Goal: Information Seeking & Learning: Find specific fact

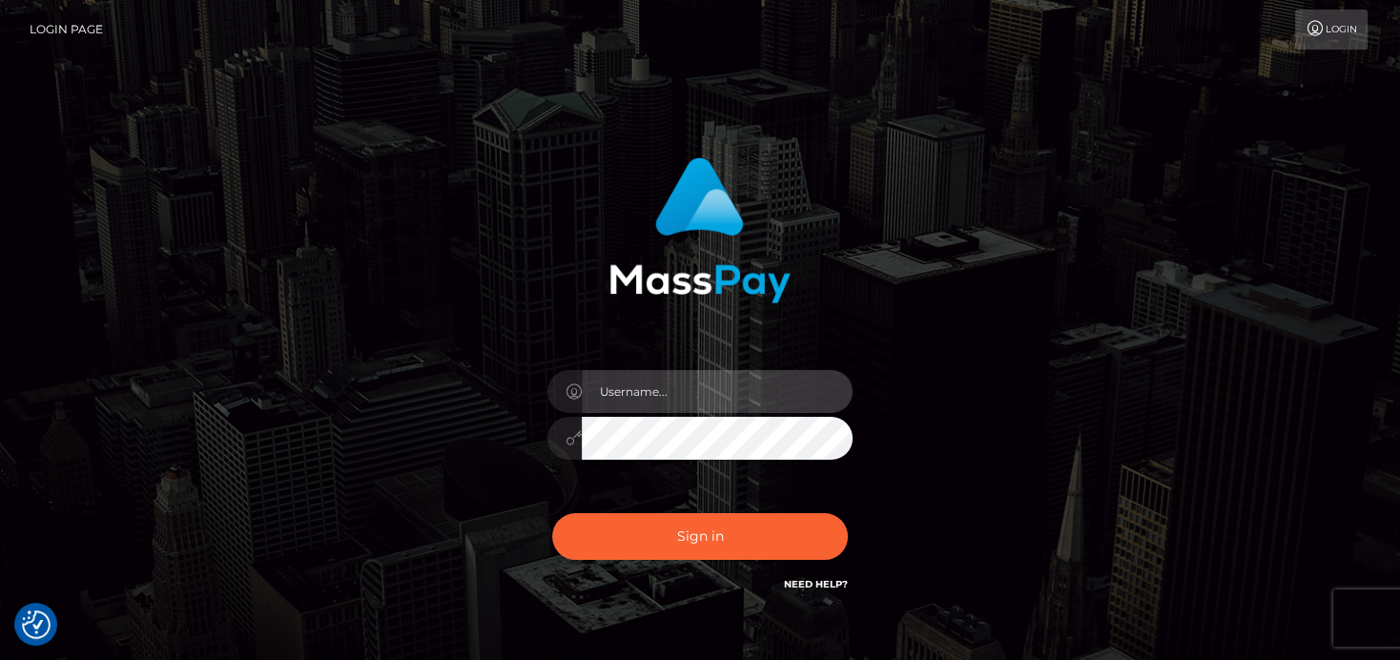
type input "[PERSON_NAME]"
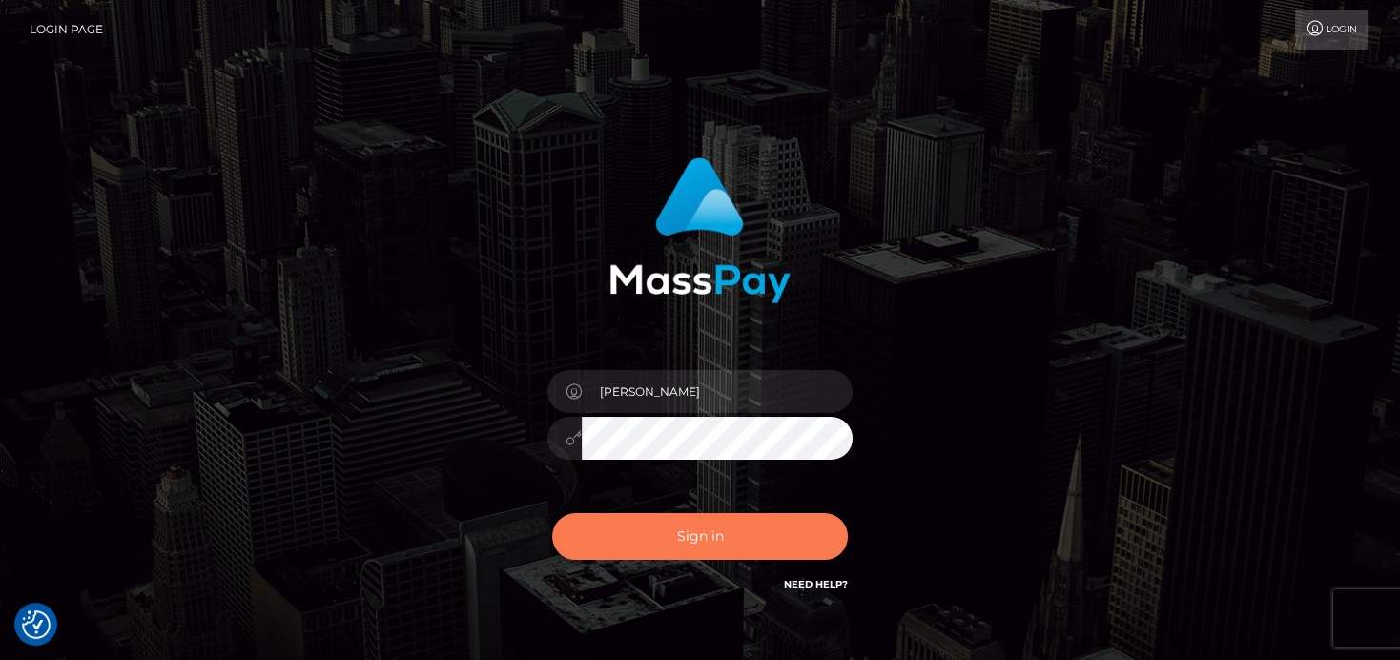
click at [660, 532] on button "Sign in" at bounding box center [700, 536] width 296 height 47
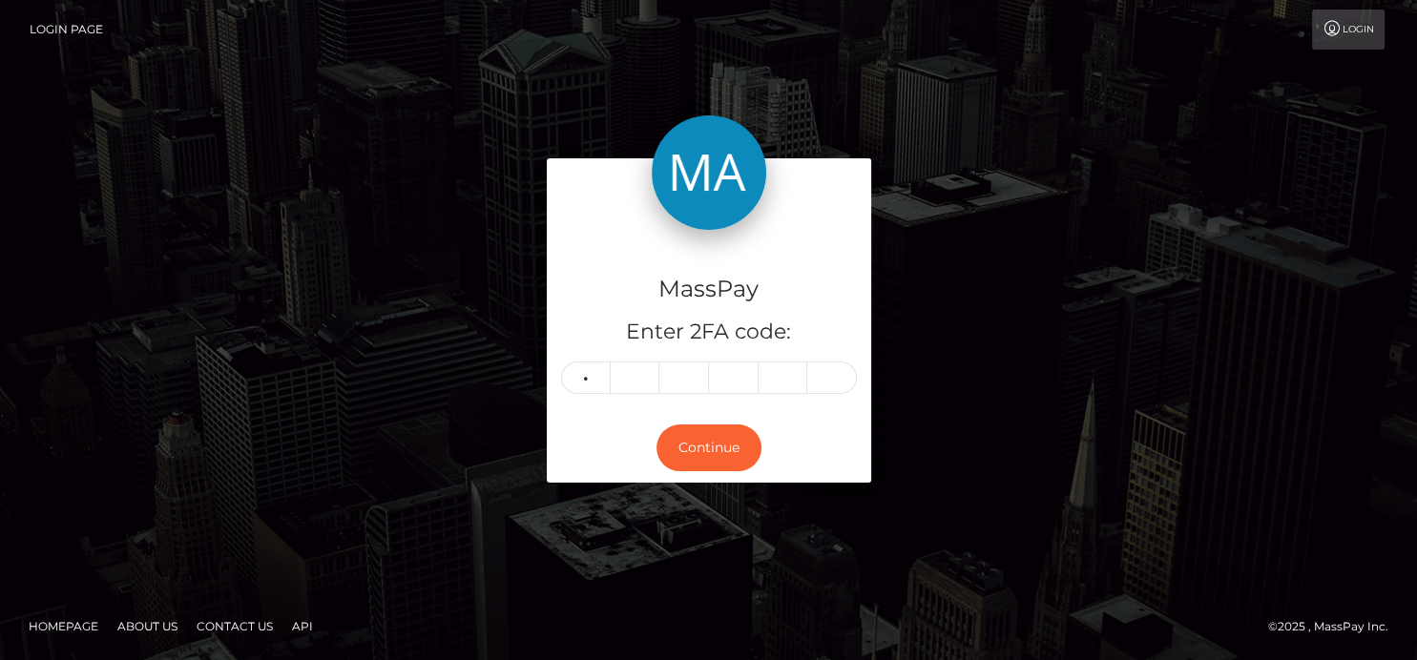
type input "1"
type input "6"
type input "4"
type input "1"
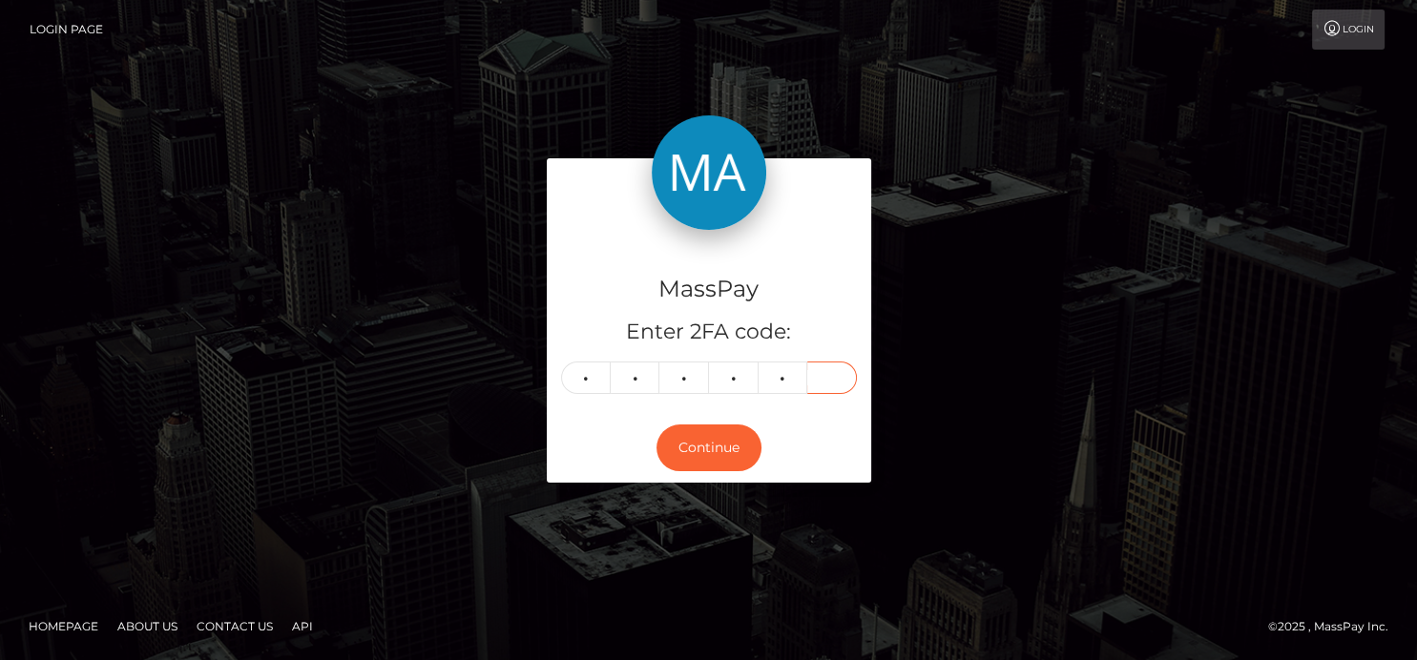
type input "1"
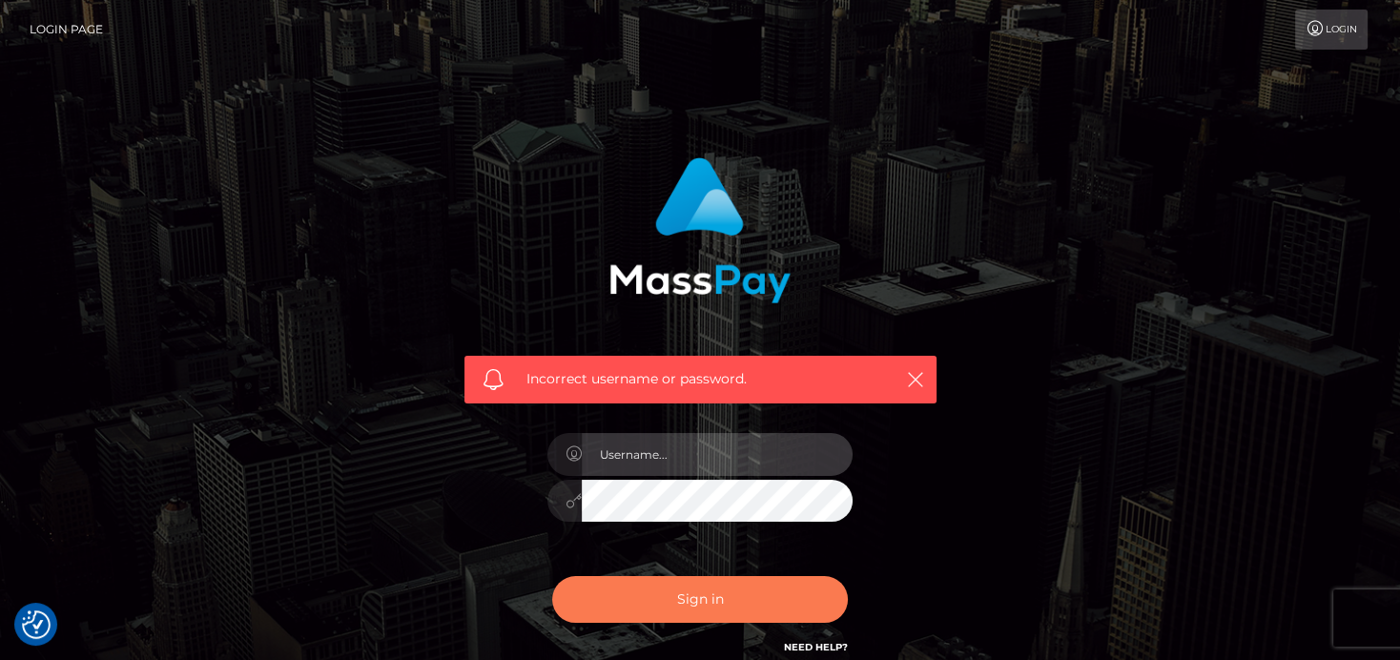
type input "[PERSON_NAME]"
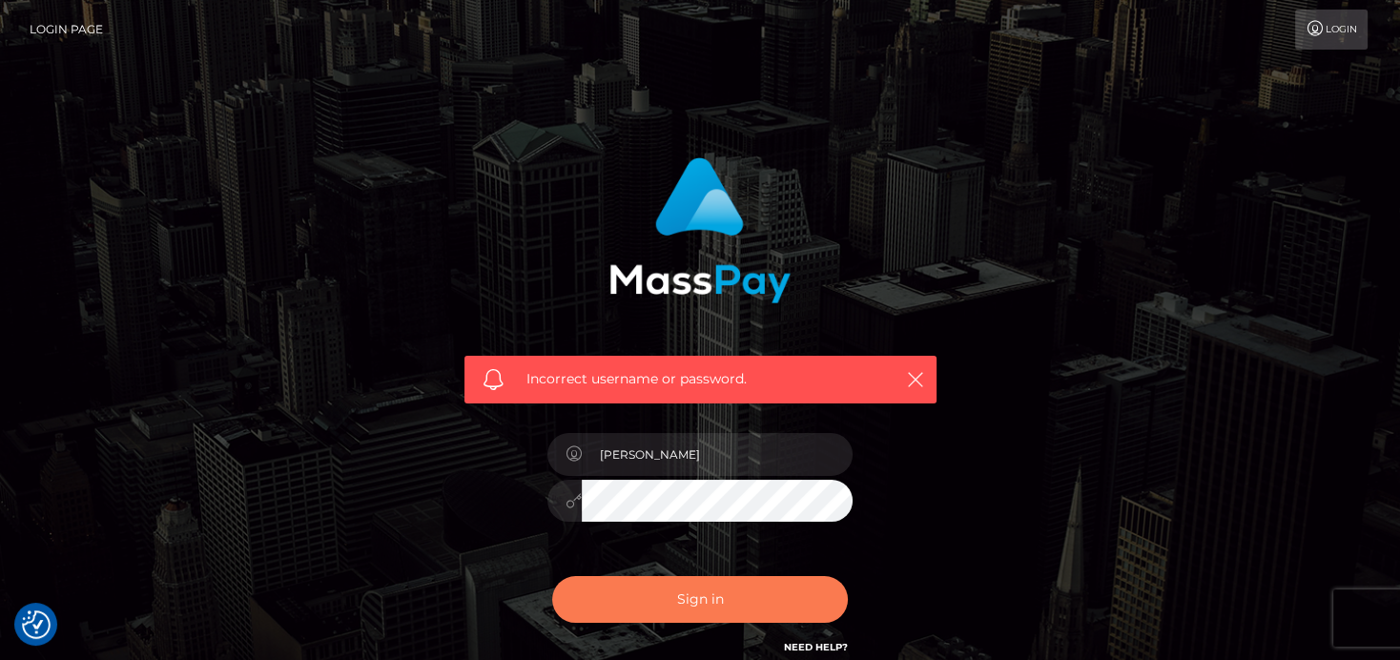
click at [657, 608] on button "Sign in" at bounding box center [700, 599] width 296 height 47
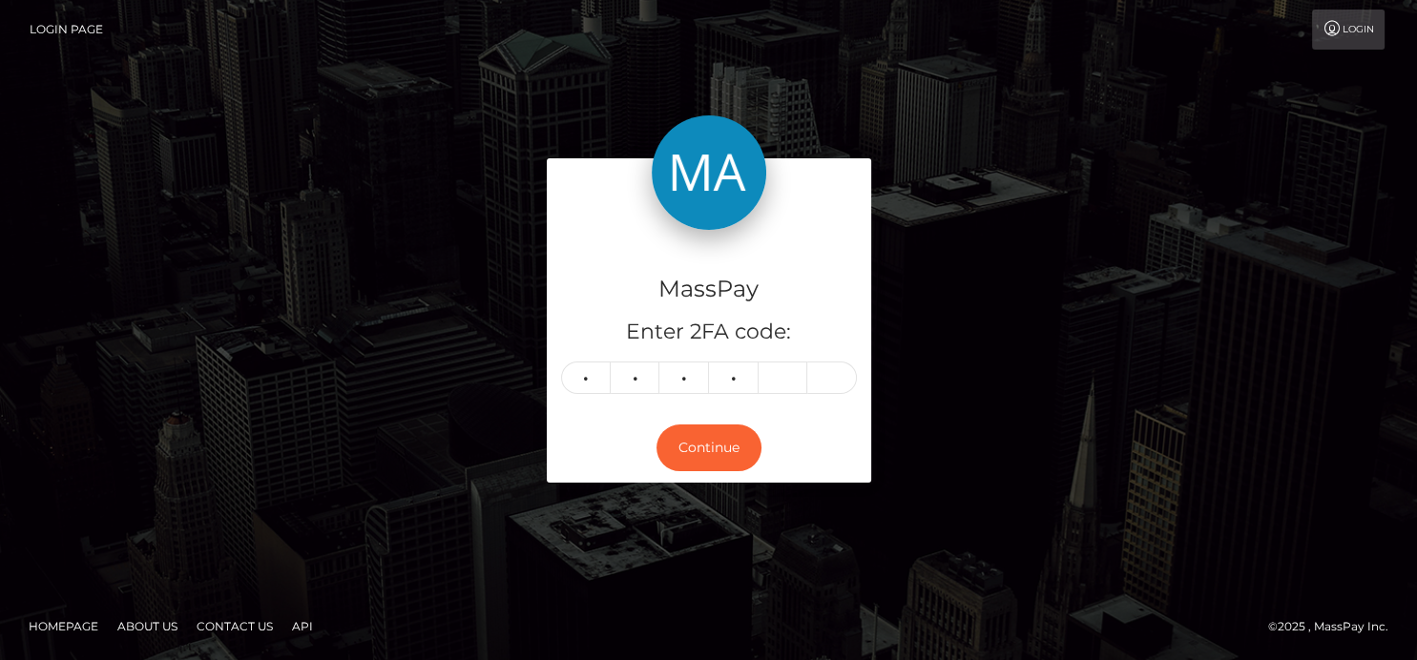
type input "4"
type input "3"
type input "0"
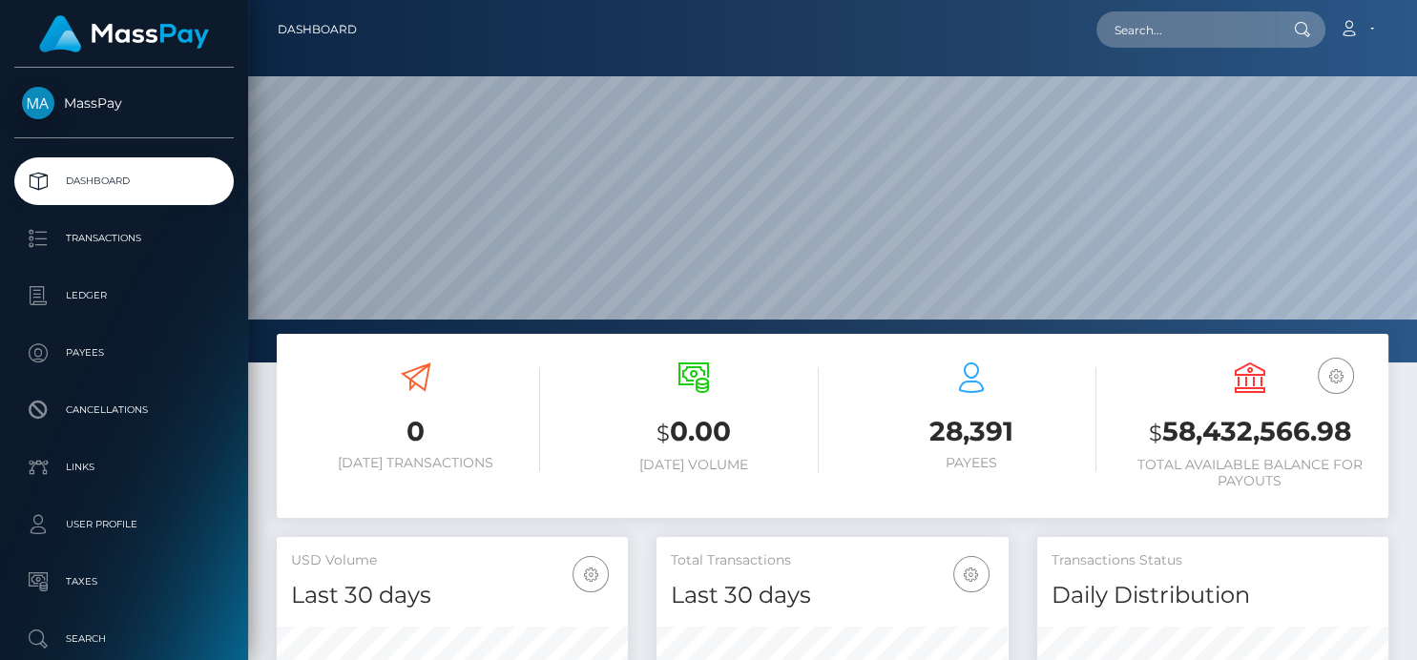
scroll to position [338, 351]
click at [1138, 31] on input "text" at bounding box center [1185, 29] width 179 height 36
paste input "corkersgroundcare@yahoo.com"
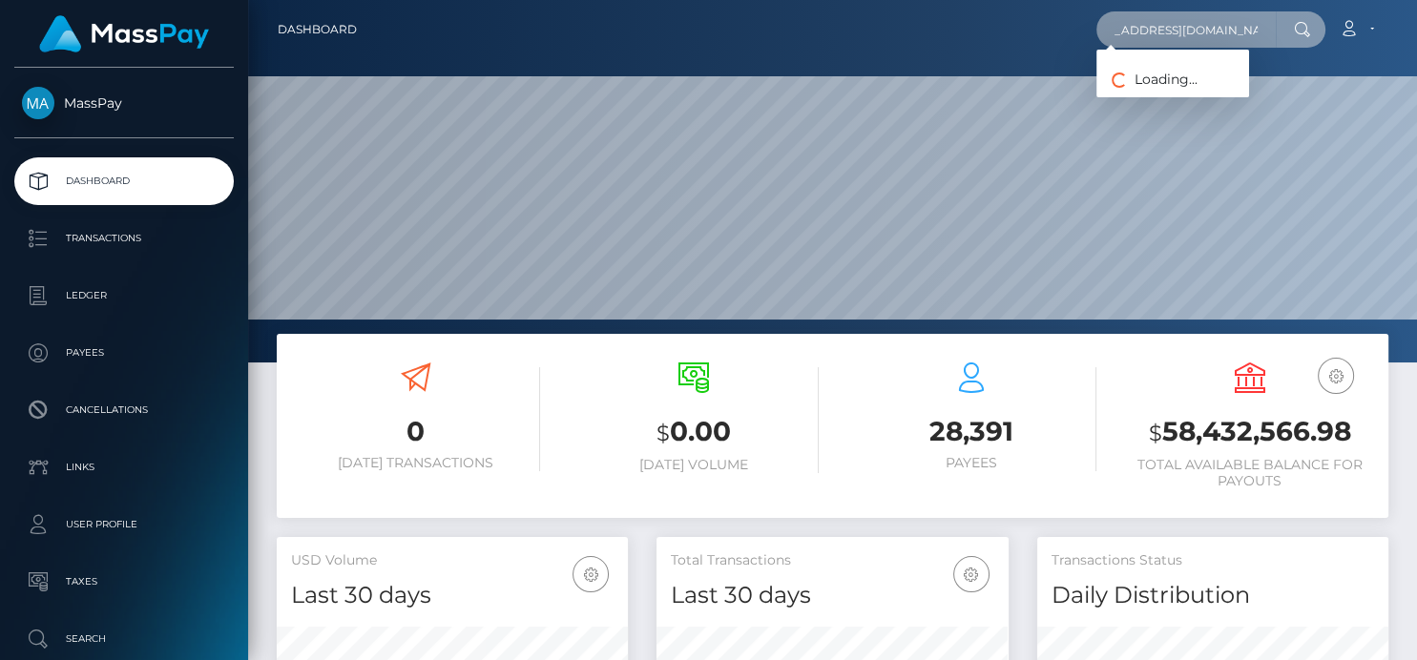
type input "corkersgroundcare@yahoo.com"
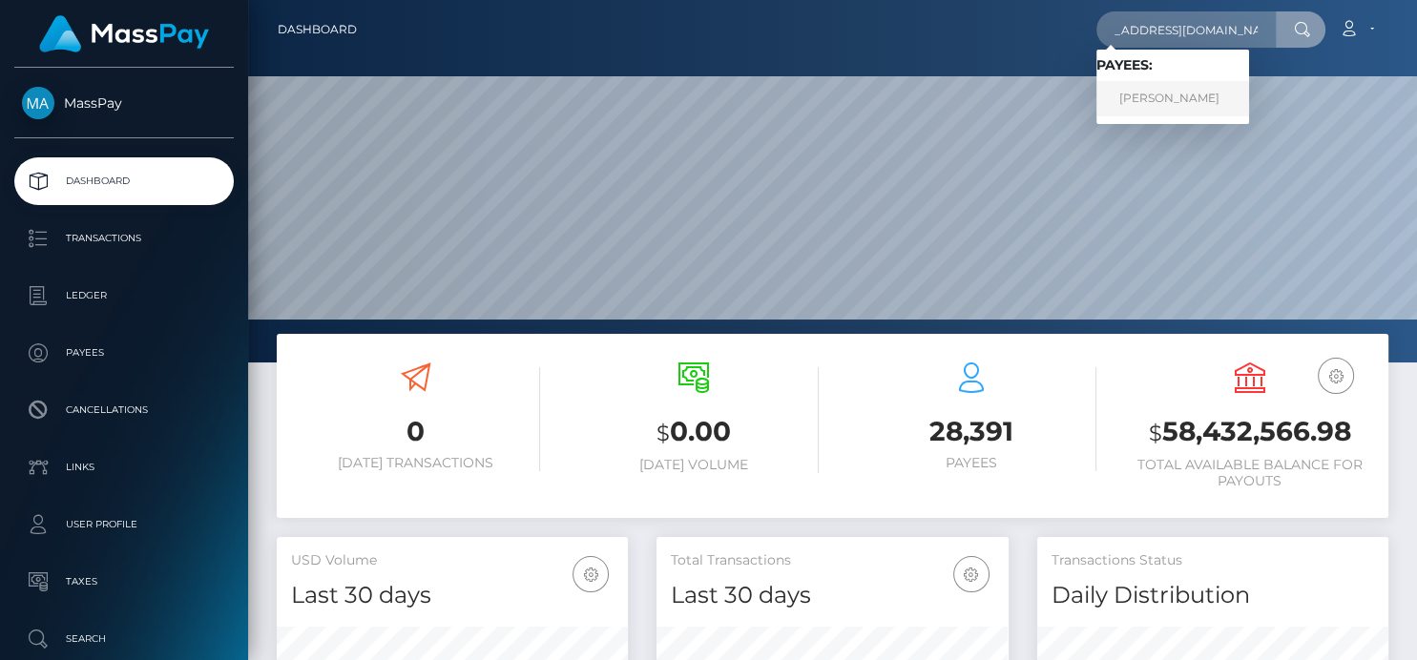
click at [1144, 101] on link "BENJAMIN ROBERT CORKER" at bounding box center [1172, 98] width 153 height 35
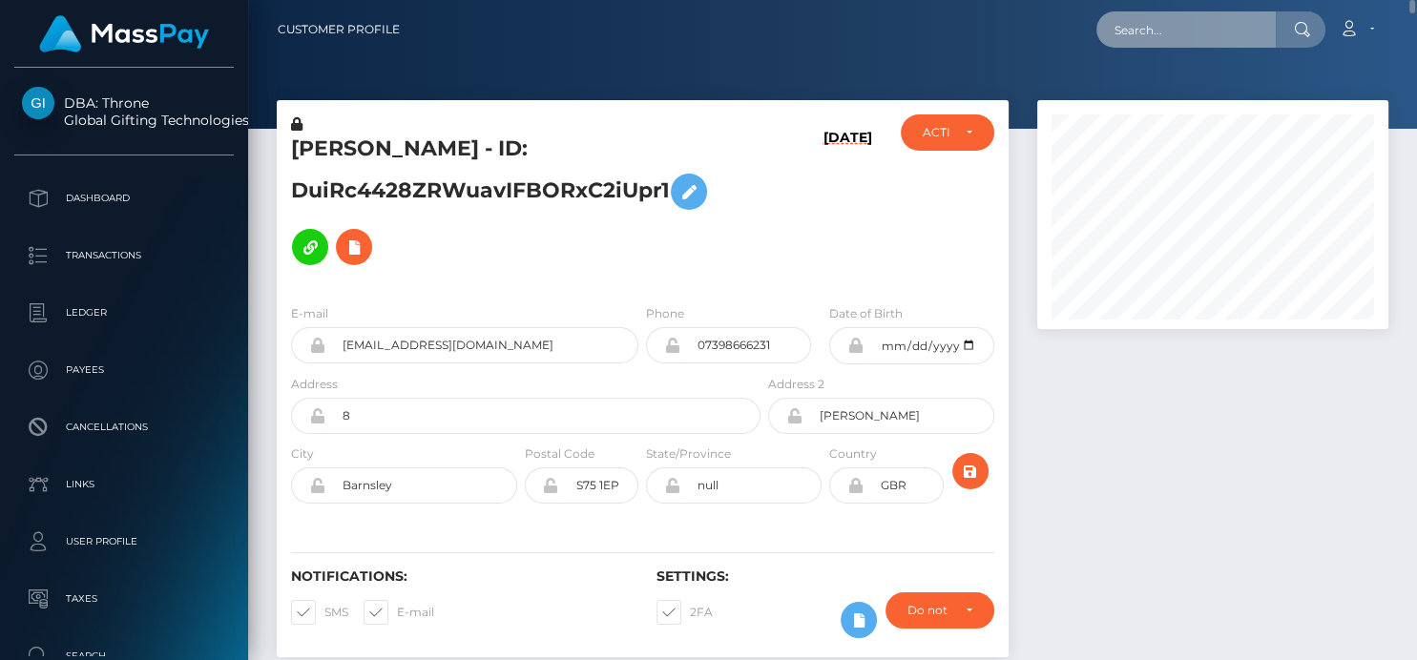
click at [1123, 31] on input "text" at bounding box center [1185, 29] width 179 height 36
paste input "mostachogames2020@gmail.com"
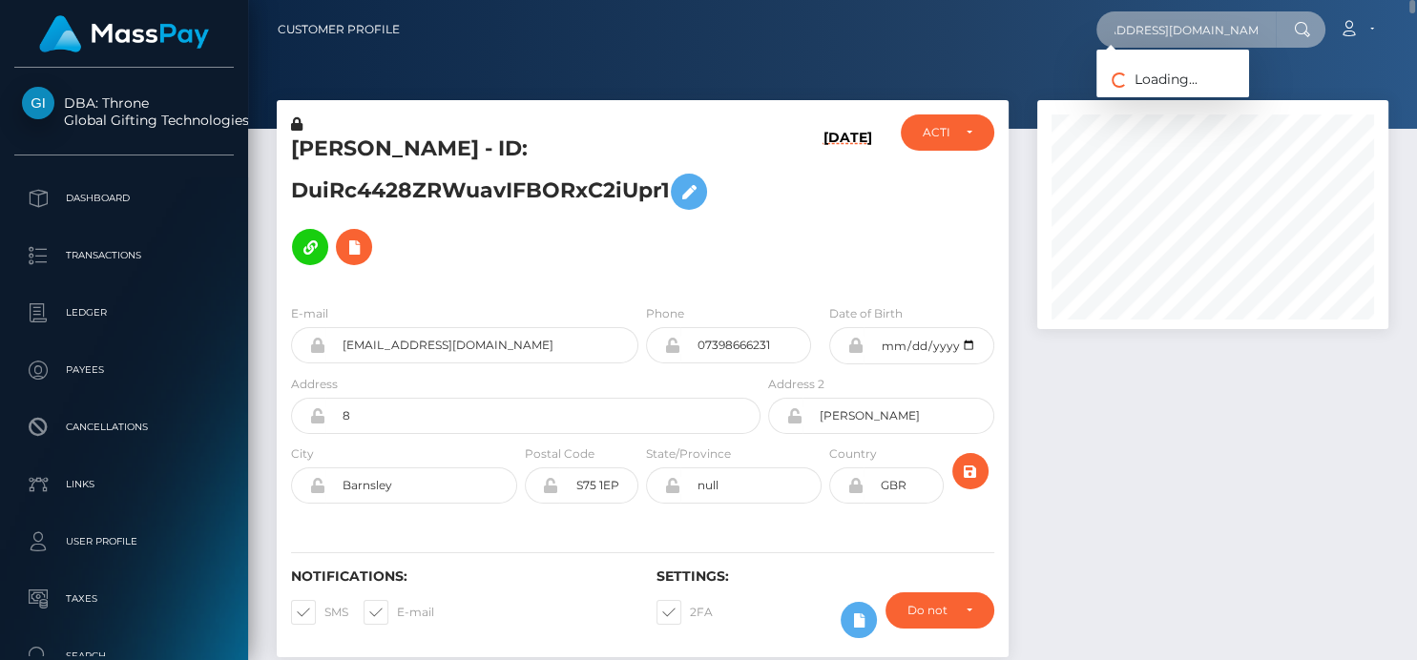
type input "mostachogames2020@gmail.com"
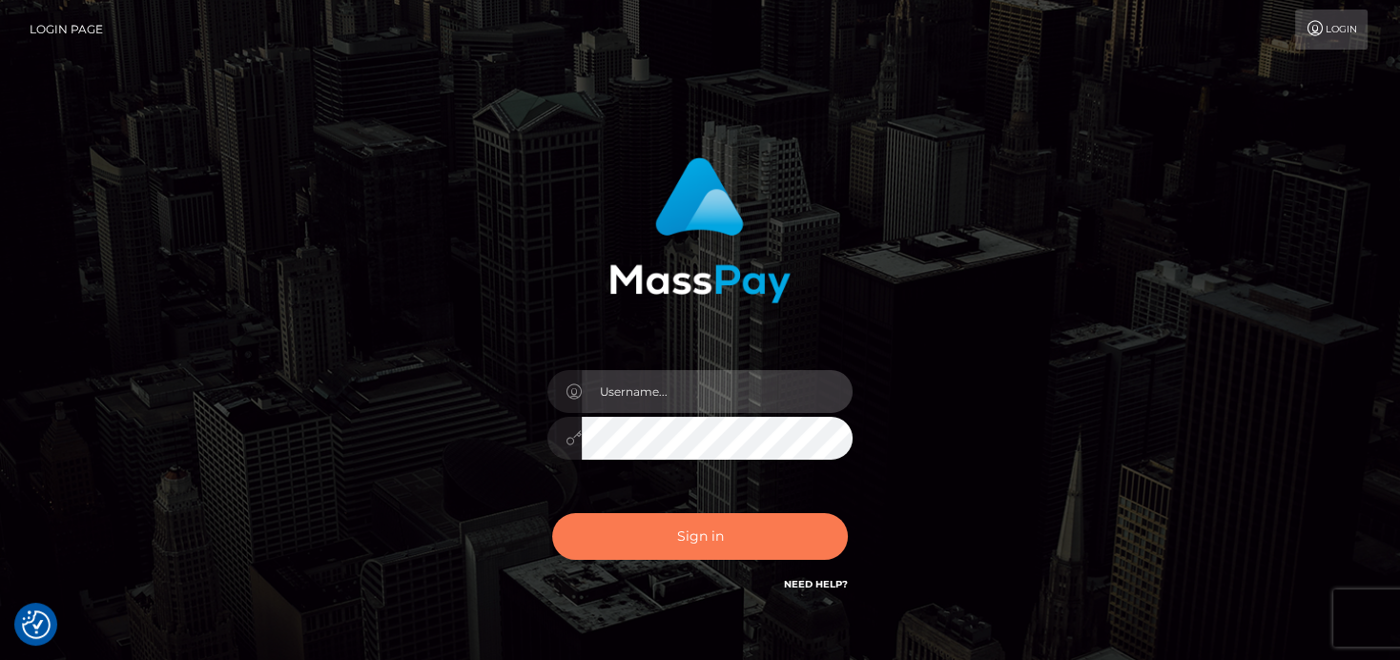
type input "[PERSON_NAME]"
click at [714, 549] on button "Sign in" at bounding box center [700, 536] width 296 height 47
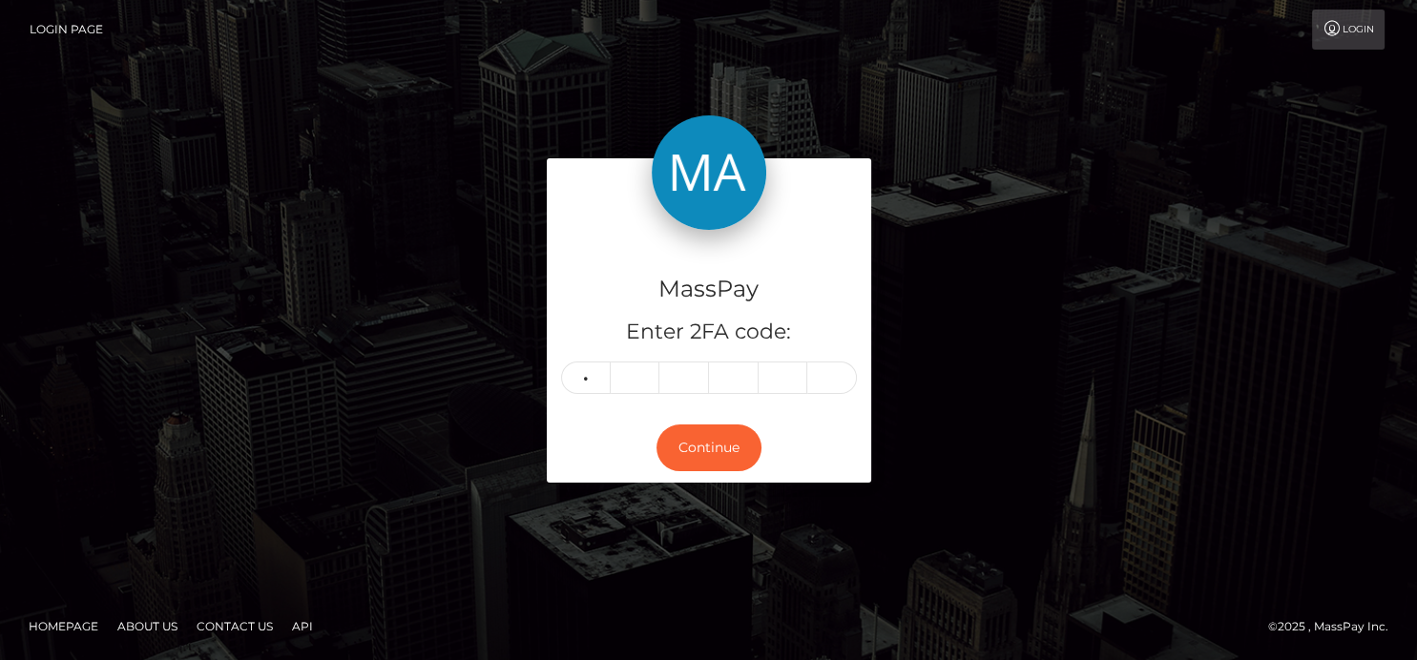
type input "3"
type input "7"
type input "2"
type input "9"
type input "2"
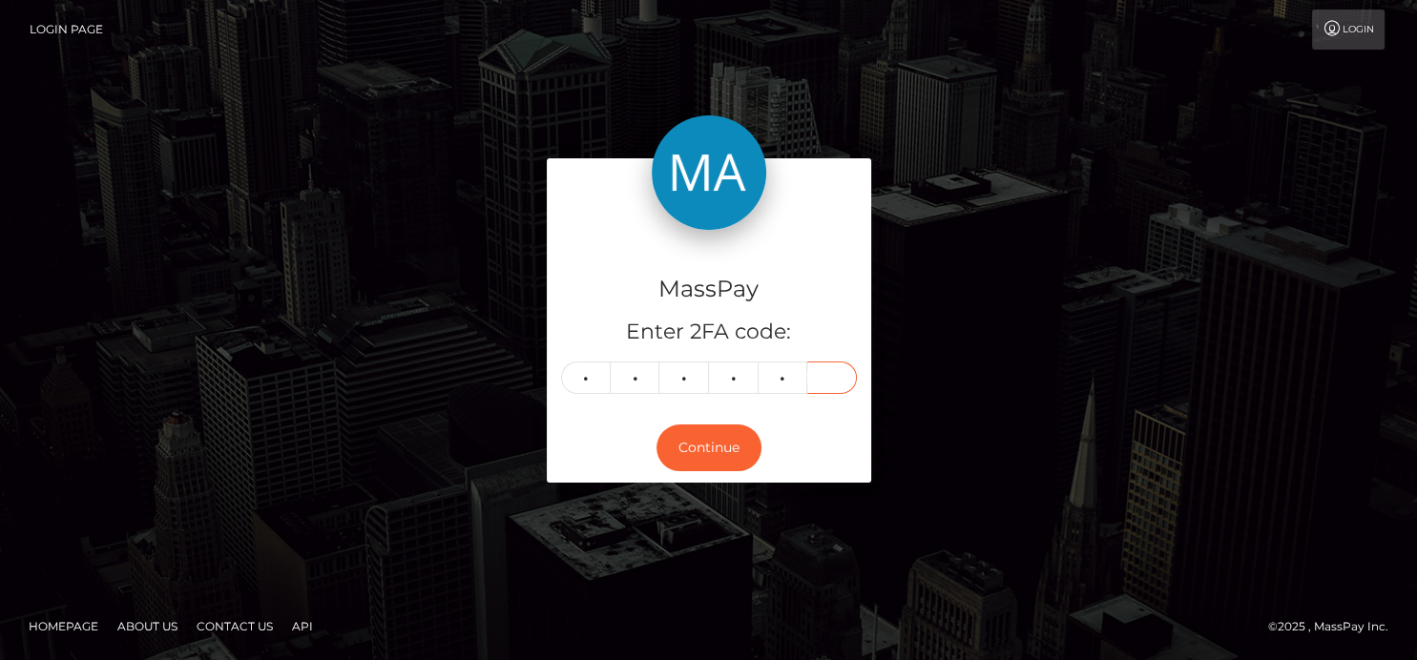
type input "1"
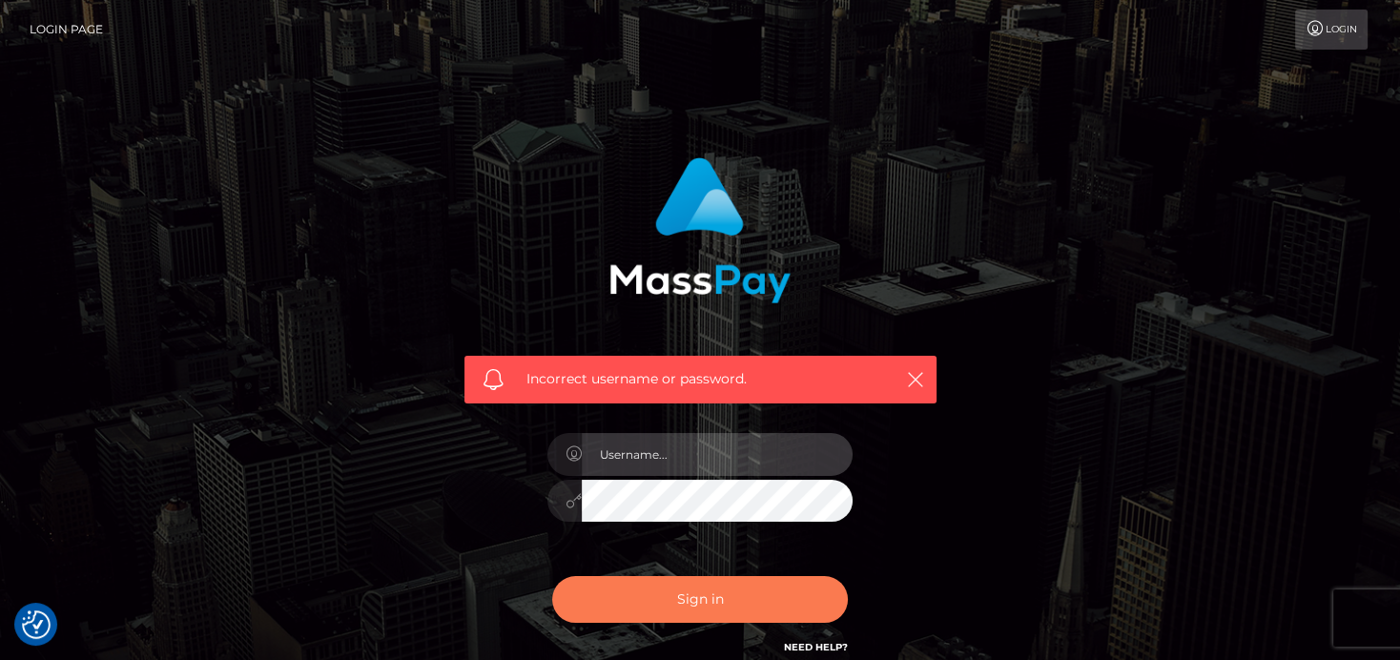
type input "[PERSON_NAME]"
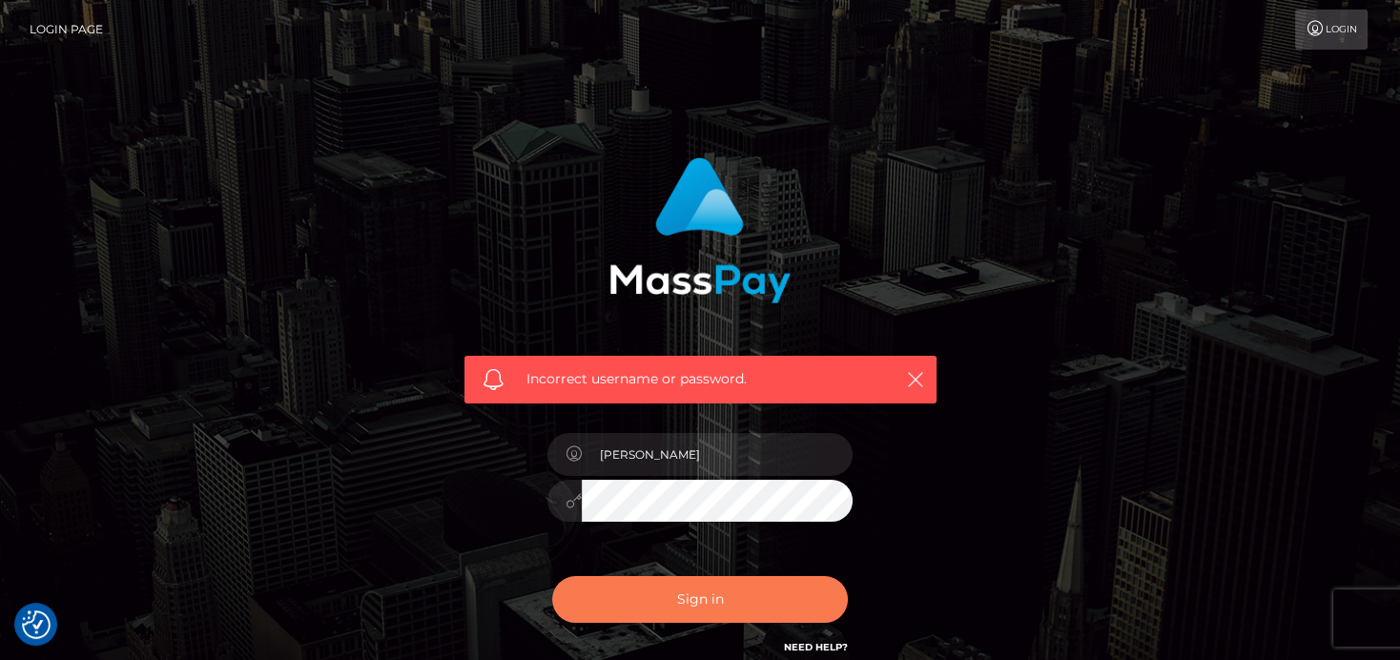
click at [696, 591] on button "Sign in" at bounding box center [700, 599] width 296 height 47
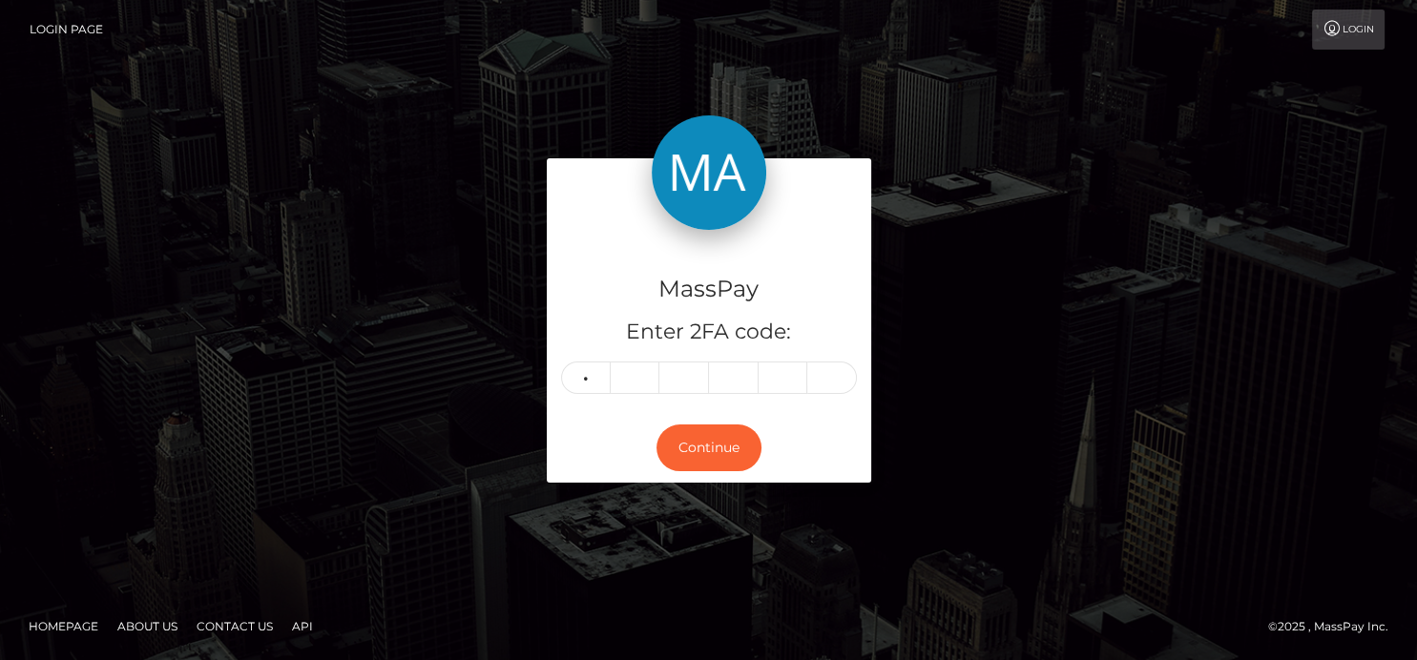
type input "8"
type input "6"
type input "1"
type input "7"
type input "8"
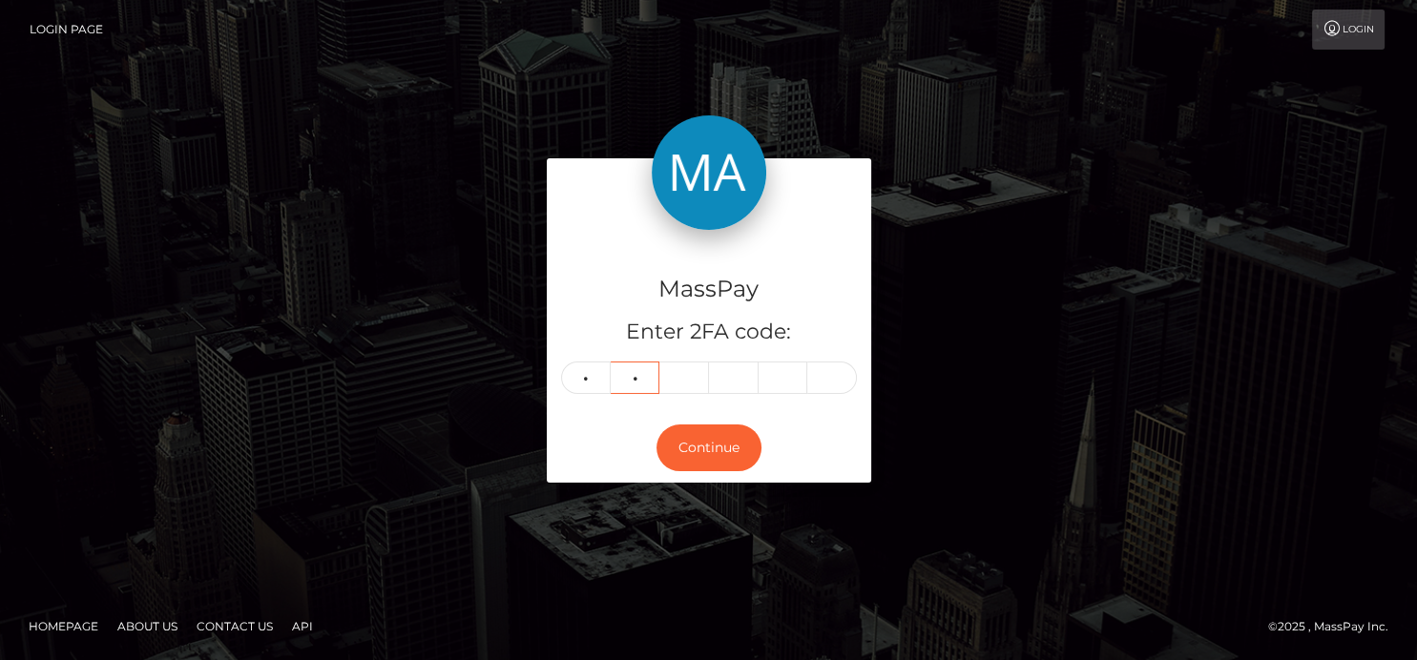
type input "6"
type input "1"
type input "9"
type input "6"
type input "8"
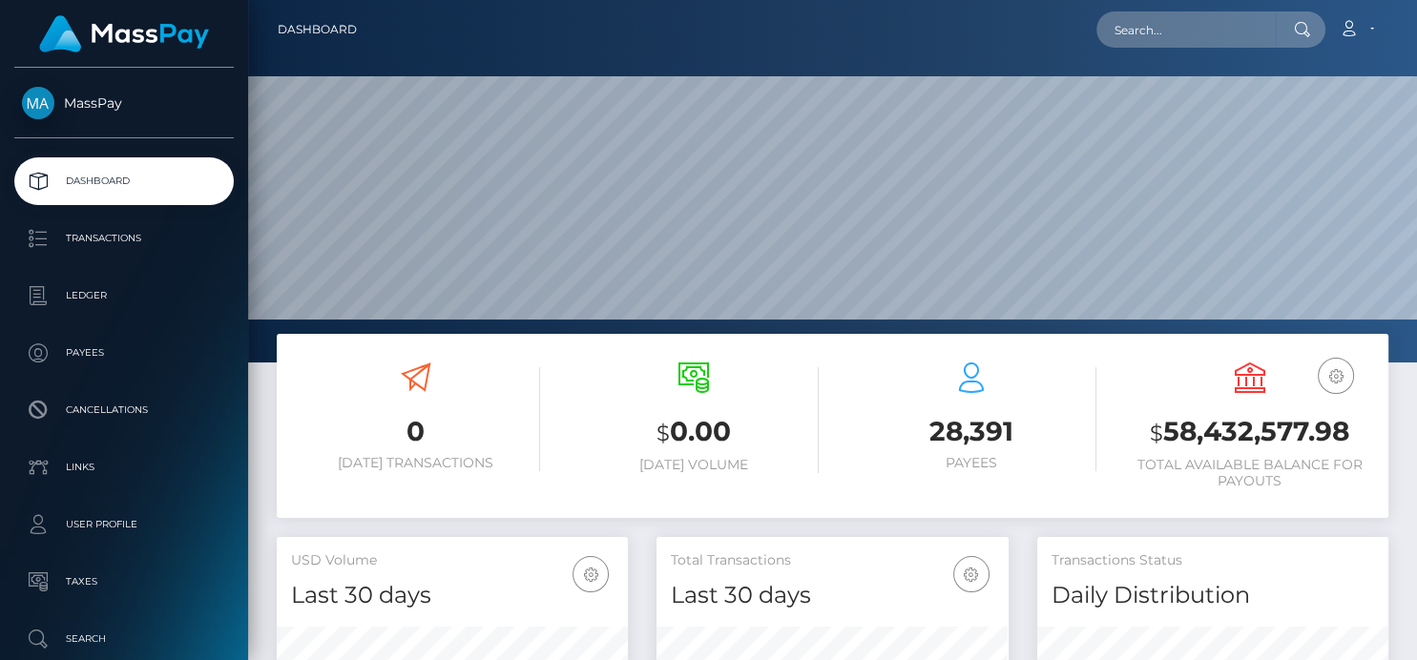
scroll to position [338, 351]
click at [1143, 39] on input "text" at bounding box center [1185, 29] width 179 height 36
paste input "williamsd948@yahoo.com"
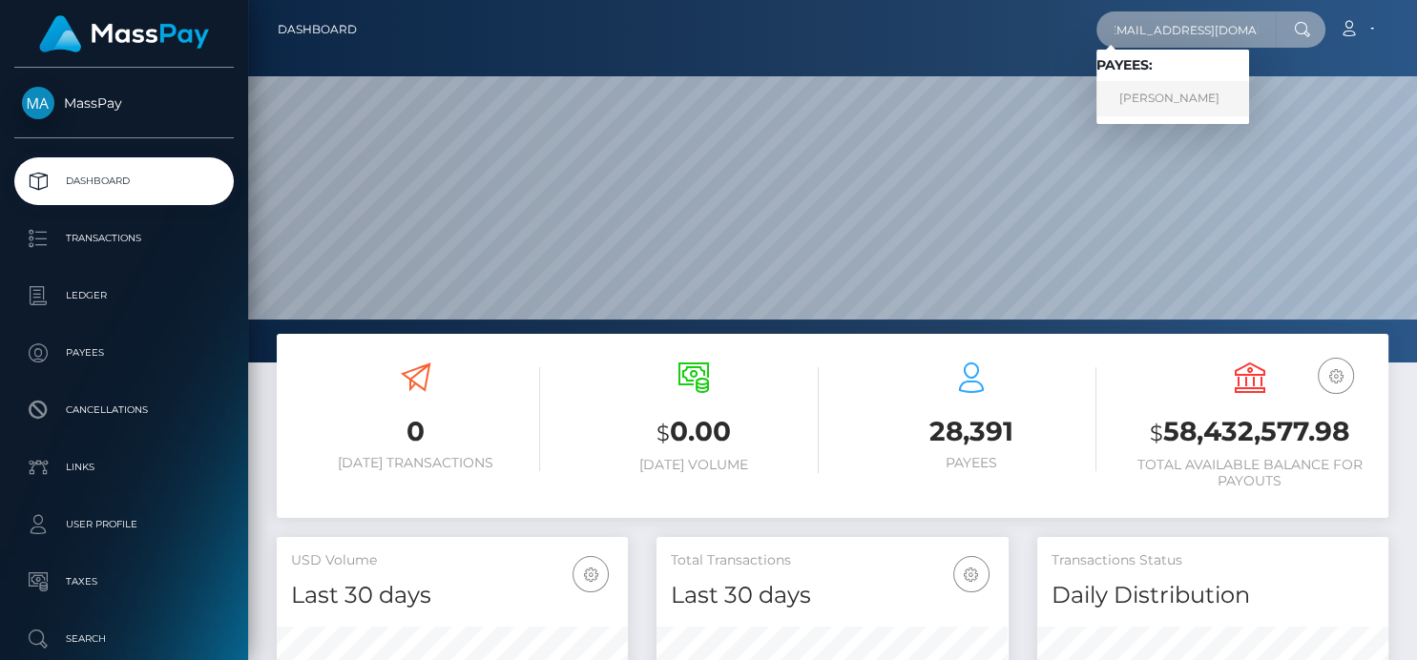
type input "williamsd948@yahoo.com"
click at [1148, 103] on link "DAVID LEE GILLARD" at bounding box center [1172, 98] width 153 height 35
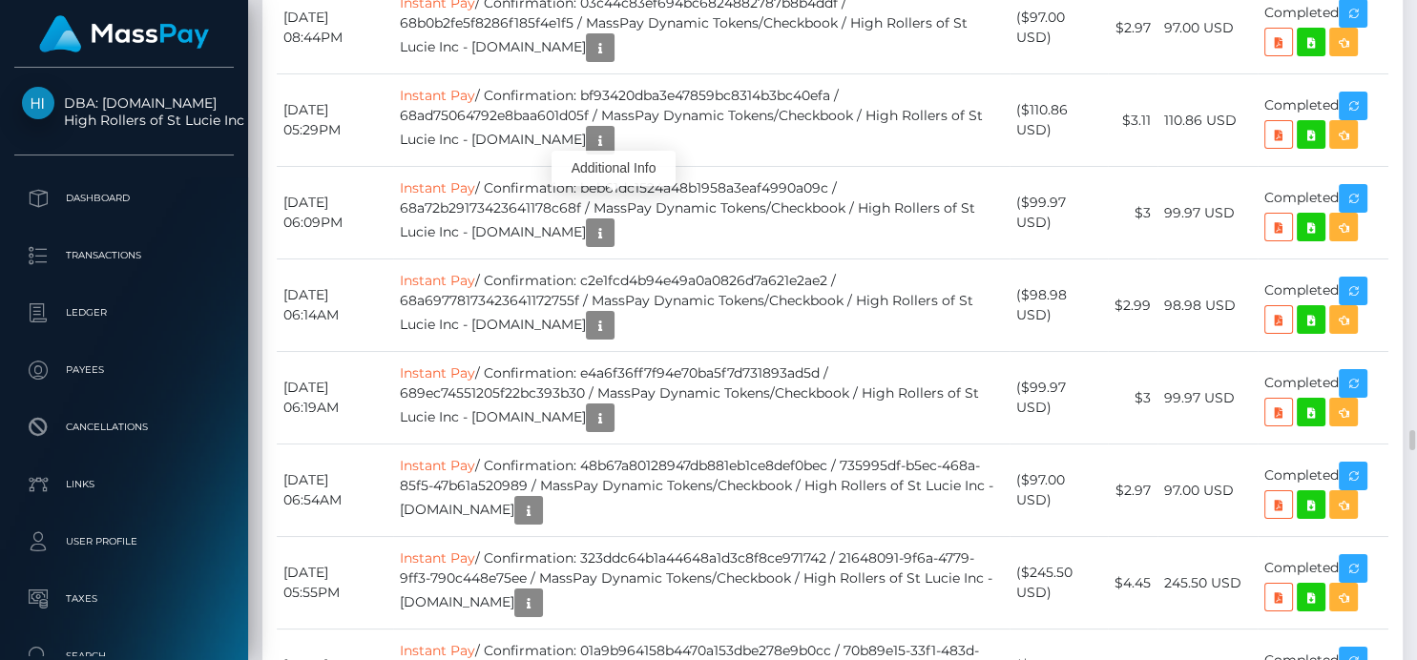
scroll to position [229, 351]
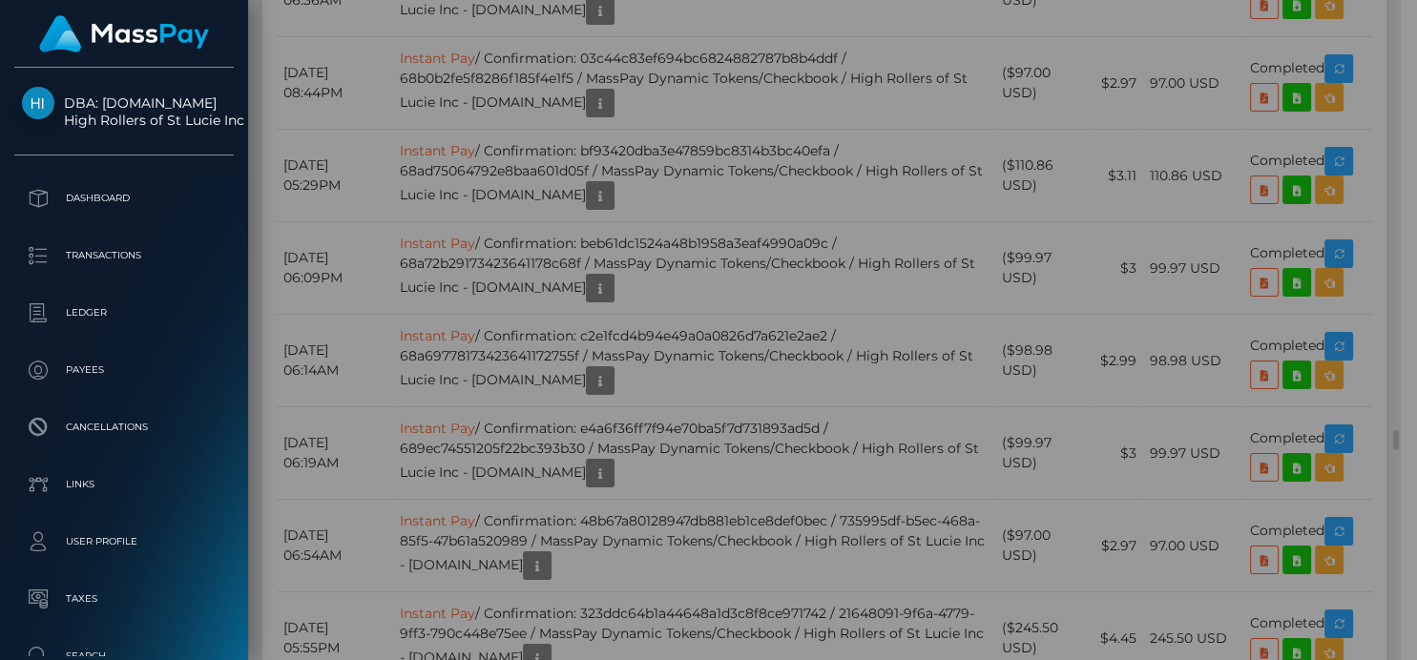
scroll to position [0, 0]
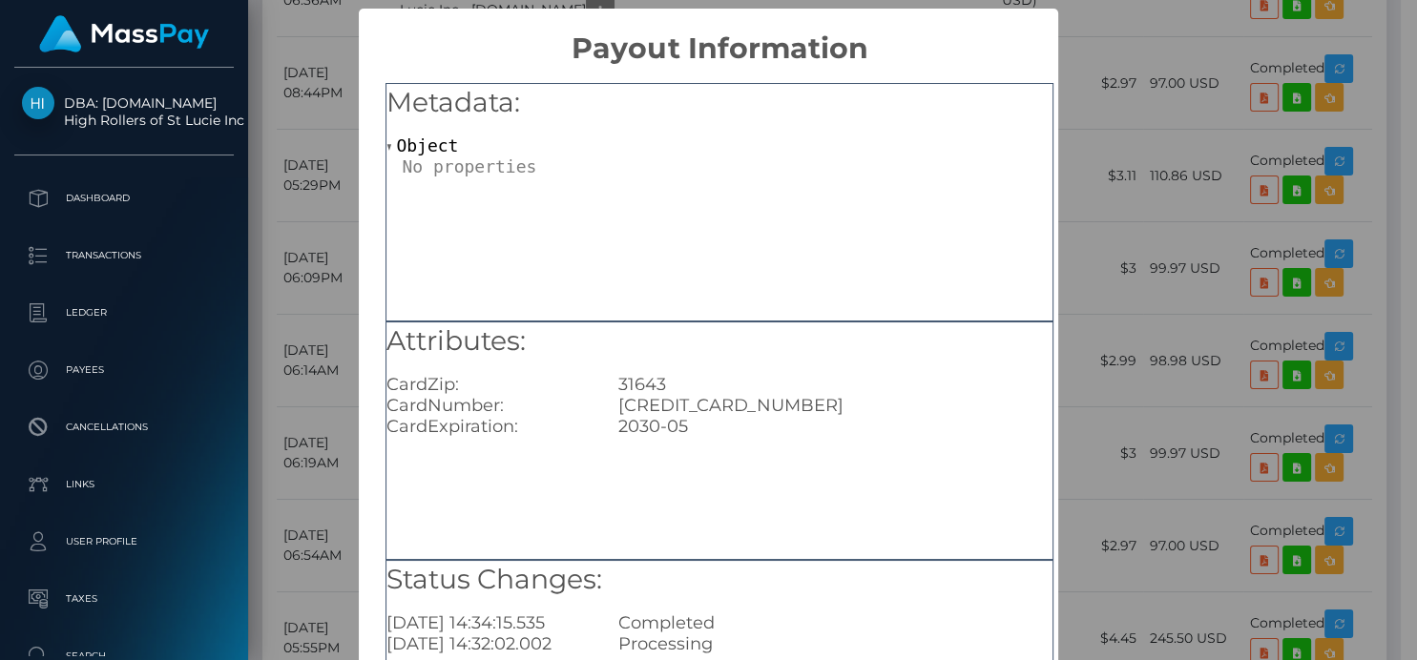
click at [1156, 52] on div "× Payout Information Metadata: Object Attributes: CardZip: 31643 CardNumber: 40…" at bounding box center [708, 330] width 1417 height 660
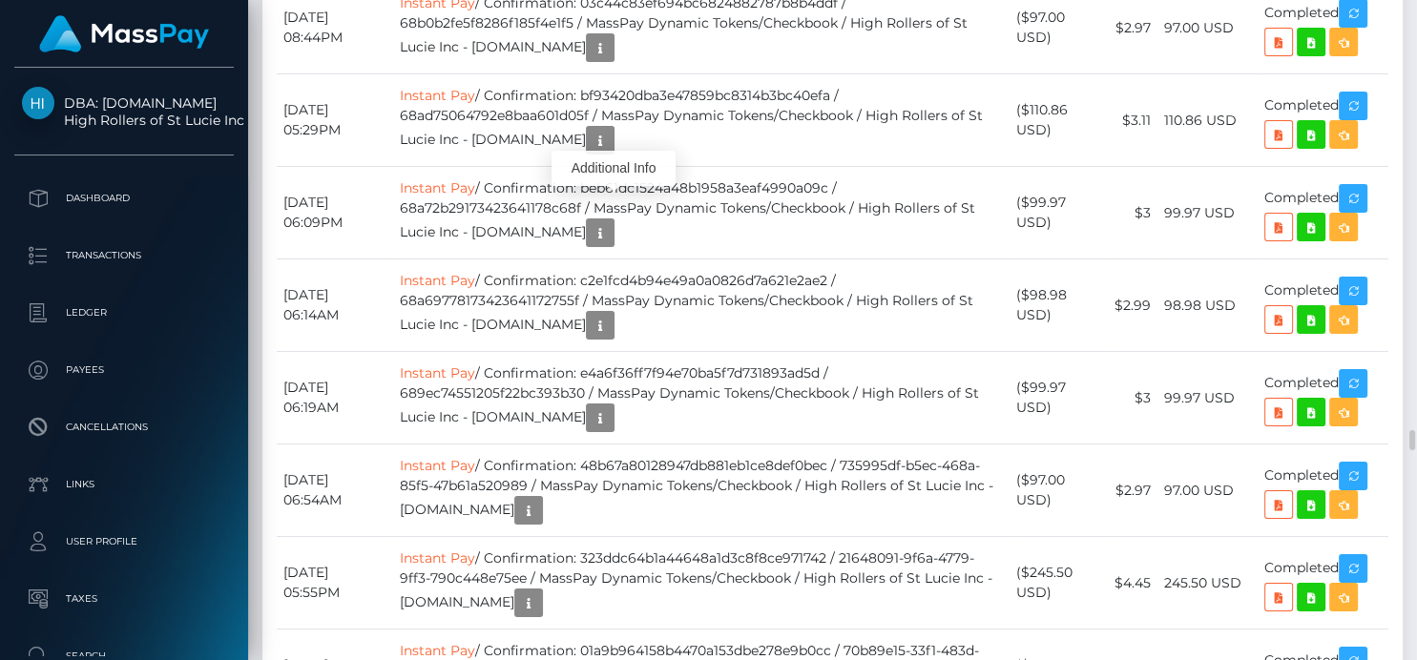
scroll to position [229, 351]
drag, startPoint x: 604, startPoint y: 169, endPoint x: 857, endPoint y: 160, distance: 252.9
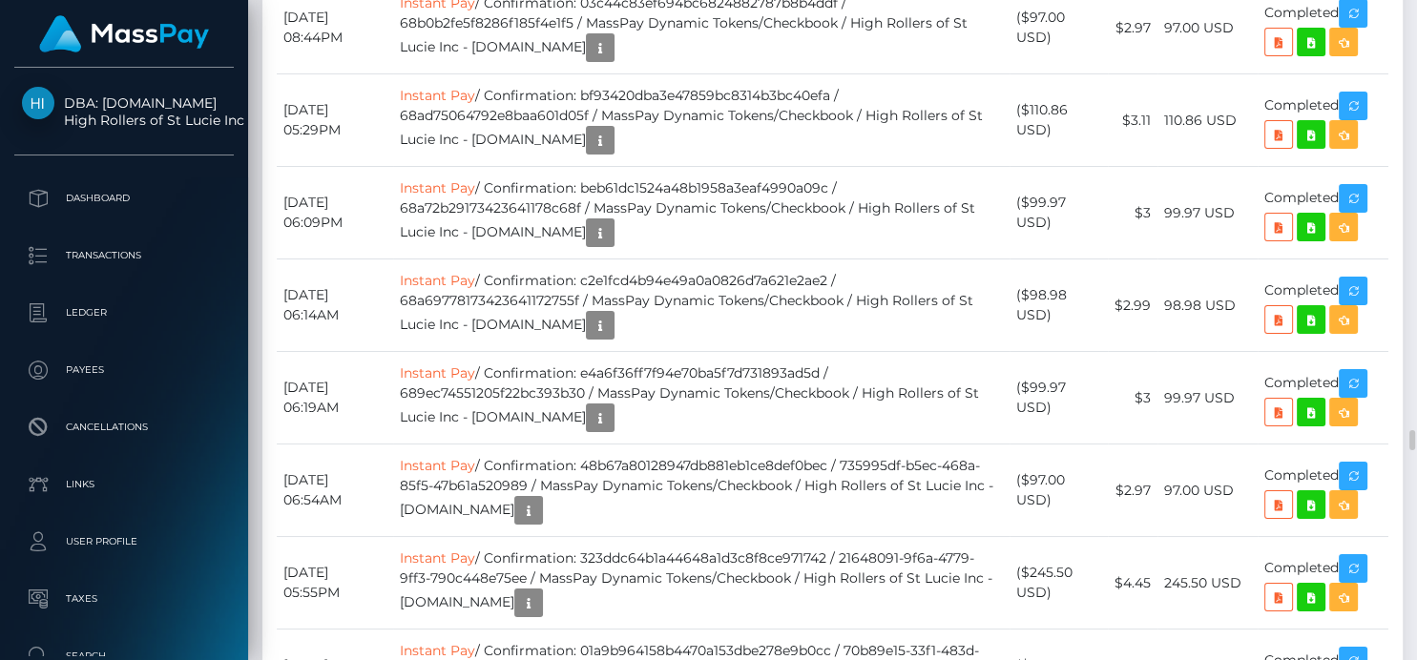
copy td "ca3afbbc459d46a28453eda6a75faaec"
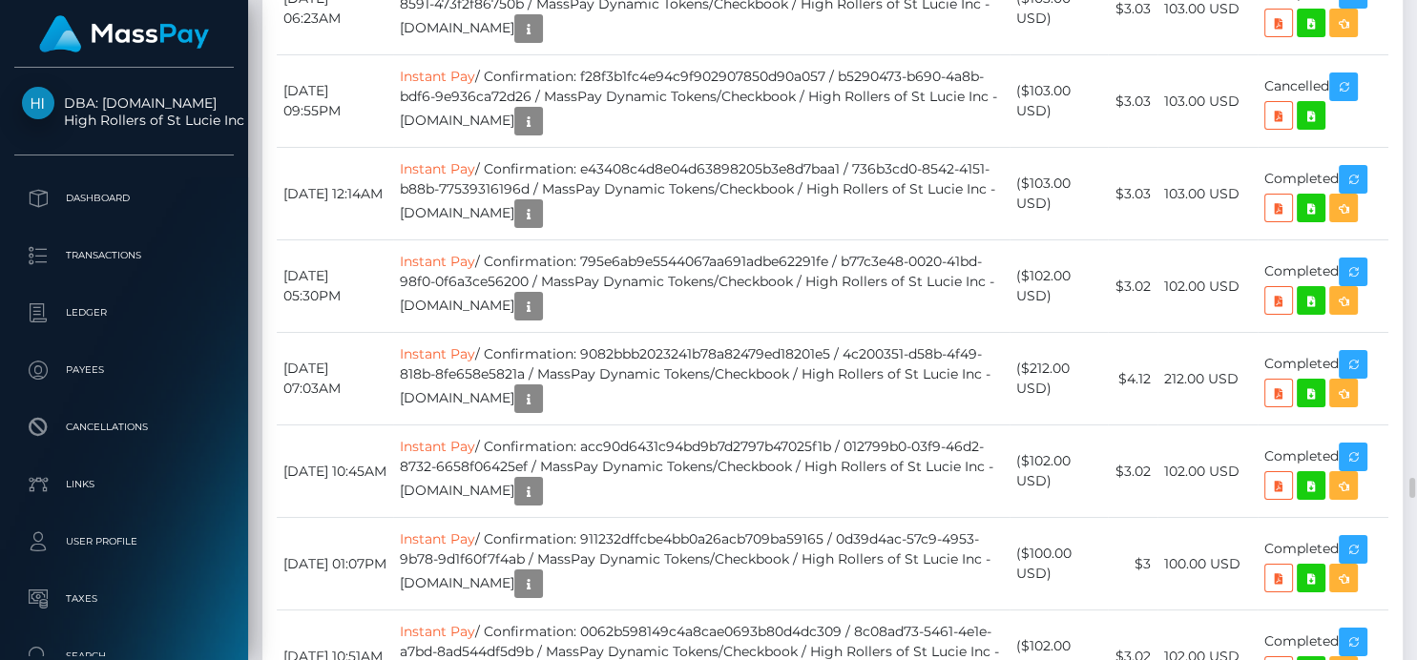
scroll to position [15585, 0]
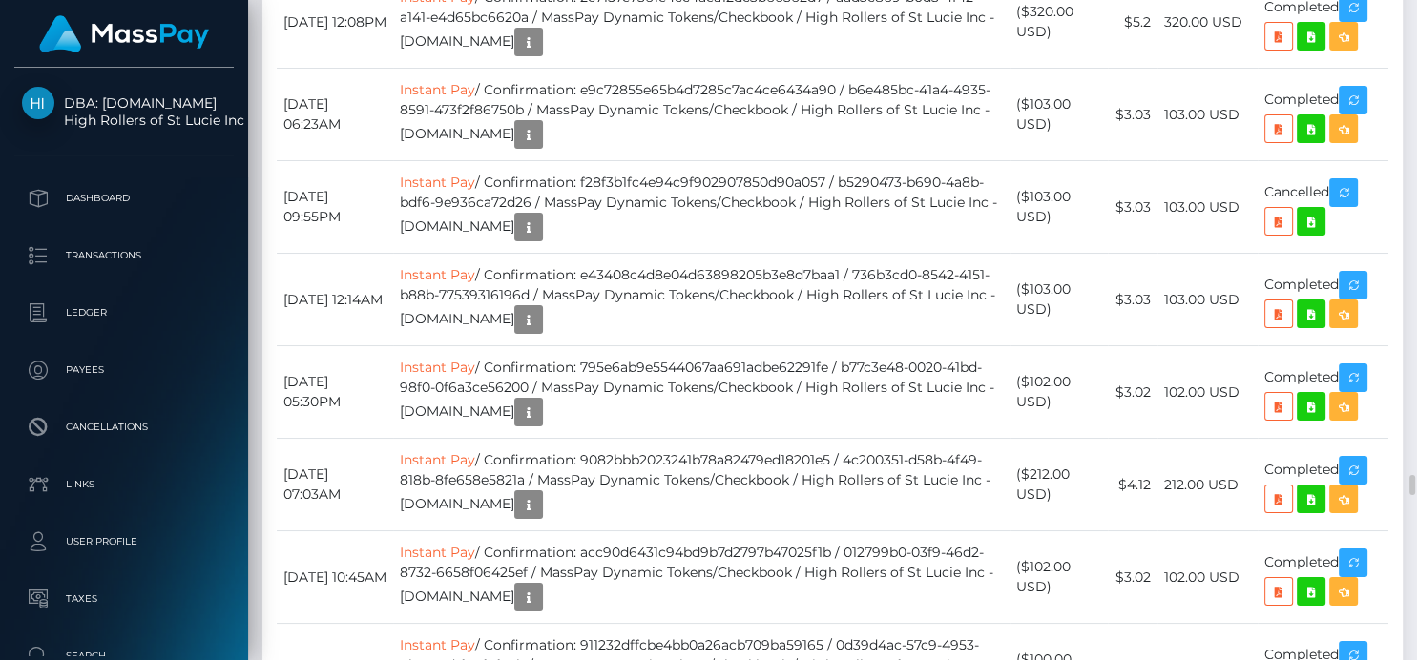
drag, startPoint x: 606, startPoint y: 167, endPoint x: 857, endPoint y: 171, distance: 250.9
copy td "48b67a80128947db881eb1ce8def0bec"
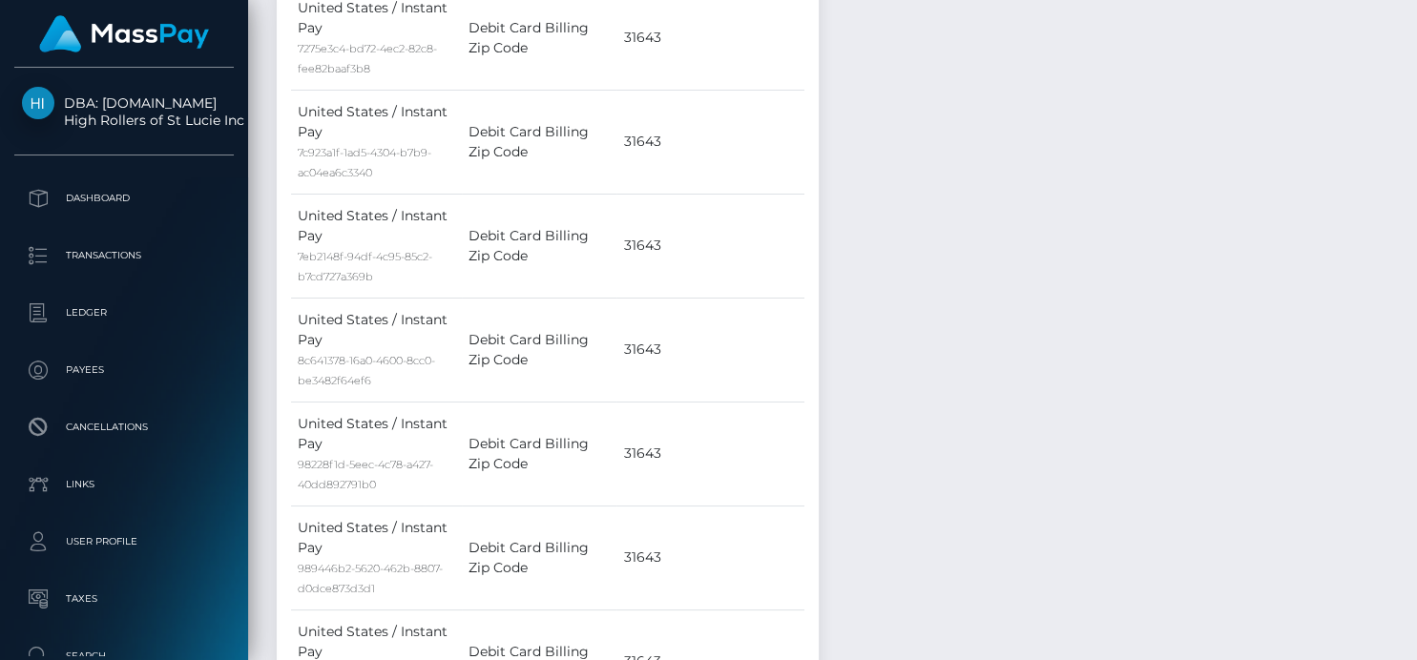
scroll to position [5642, 0]
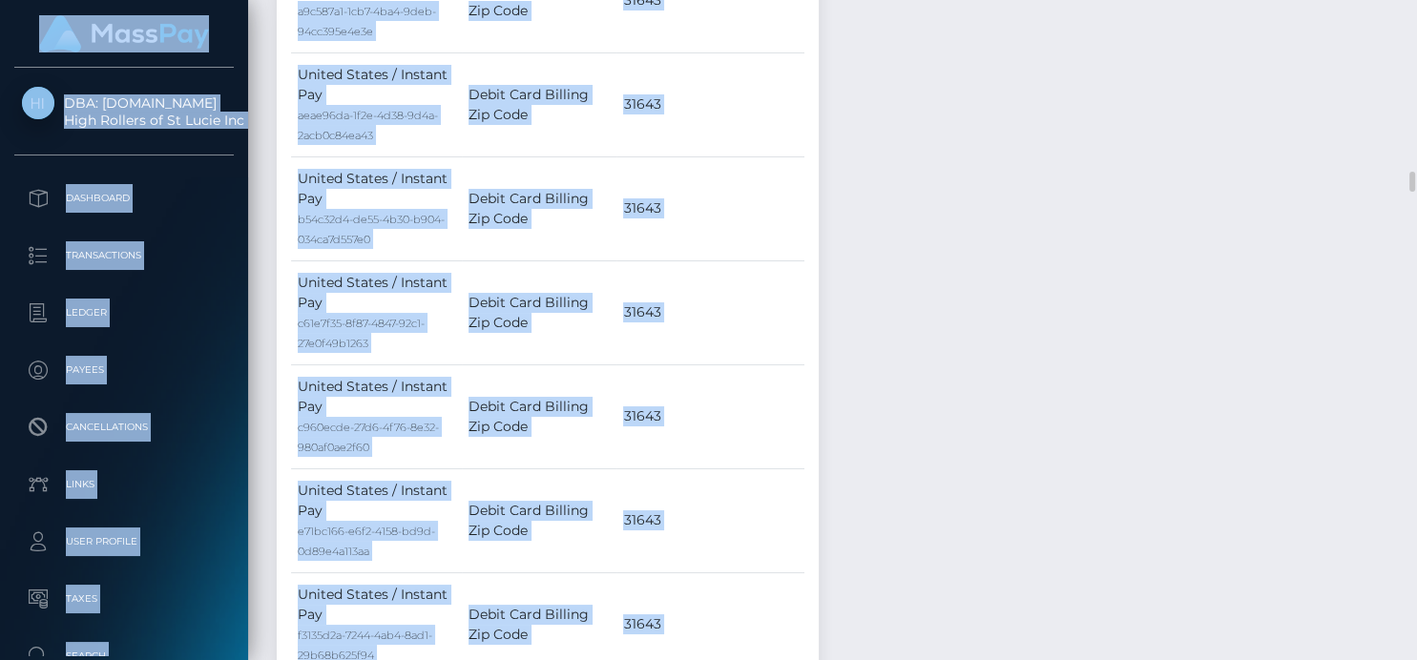
drag, startPoint x: 1402, startPoint y: 164, endPoint x: 1373, endPoint y: 123, distance: 50.6
click at [1393, 0] on html "DBA: Luckyrush.io High Rollers of St Lucie Inc Dashboard Transactions Ledger Pa…" at bounding box center [708, 330] width 1417 height 660
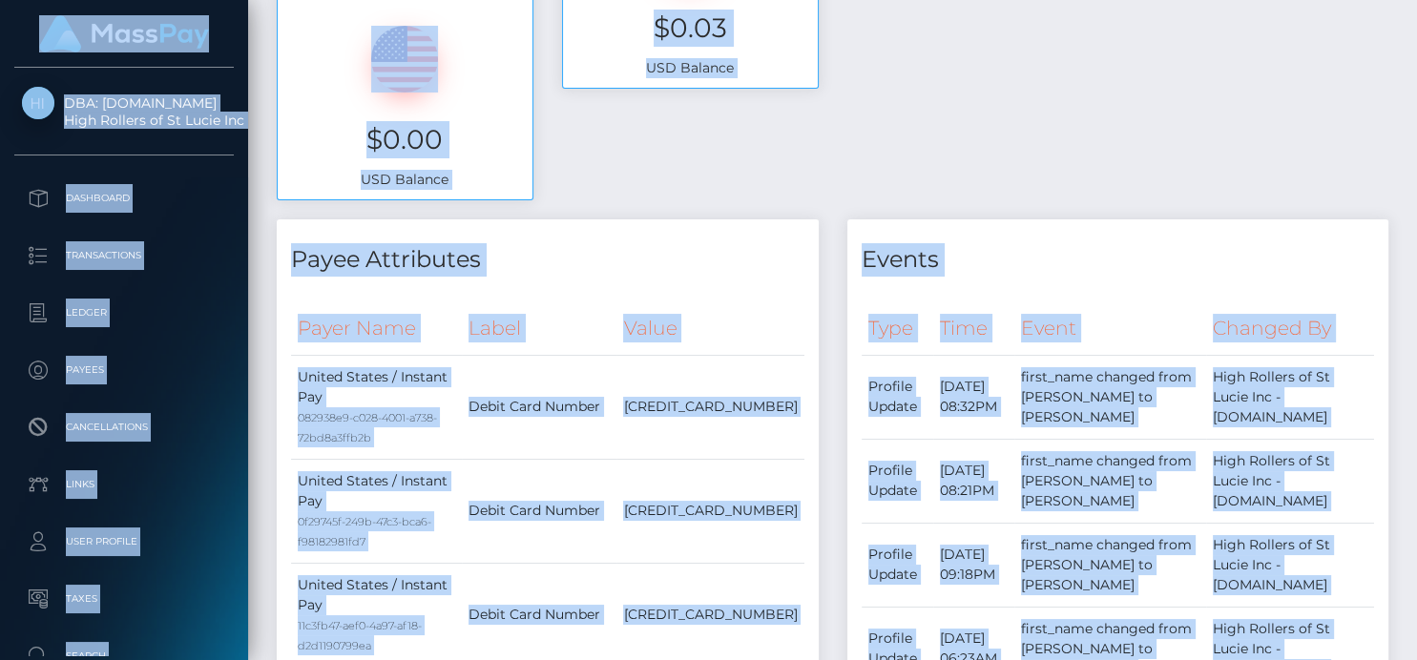
scroll to position [0, 0]
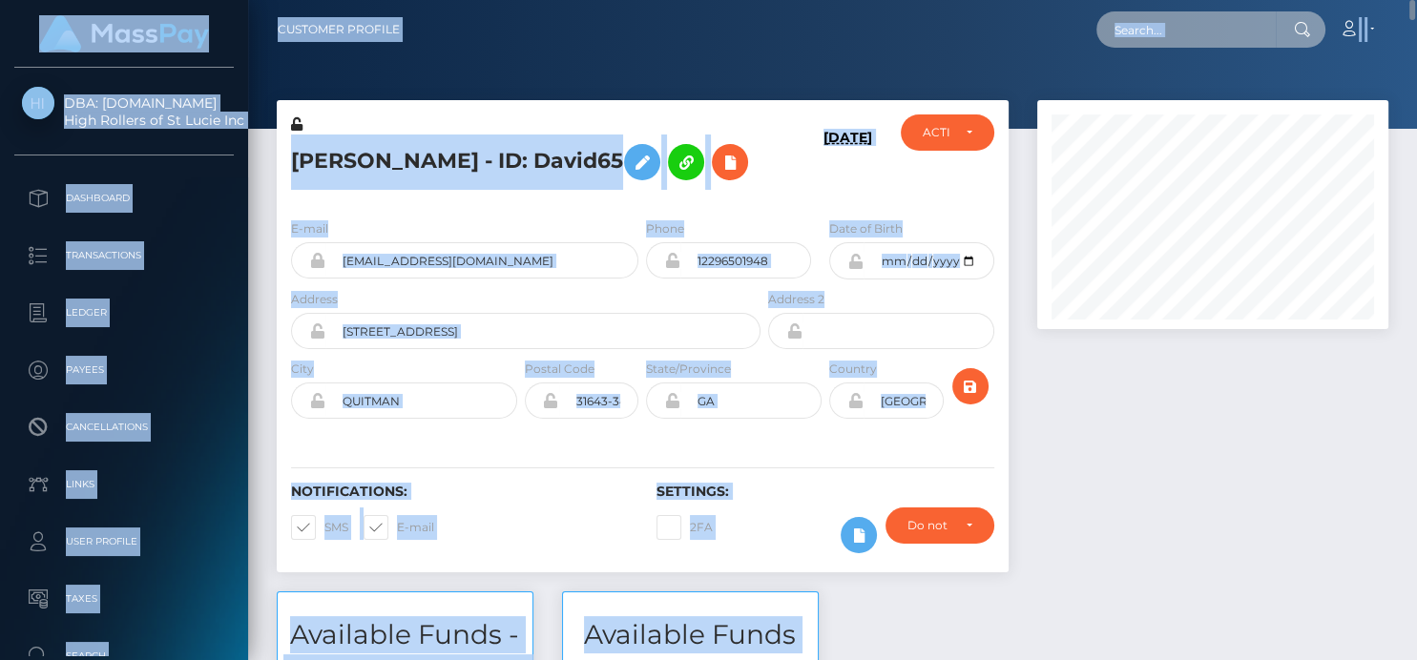
drag, startPoint x: 1204, startPoint y: 35, endPoint x: 1194, endPoint y: 33, distance: 9.7
click at [1204, 35] on input "text" at bounding box center [1185, 29] width 179 height 36
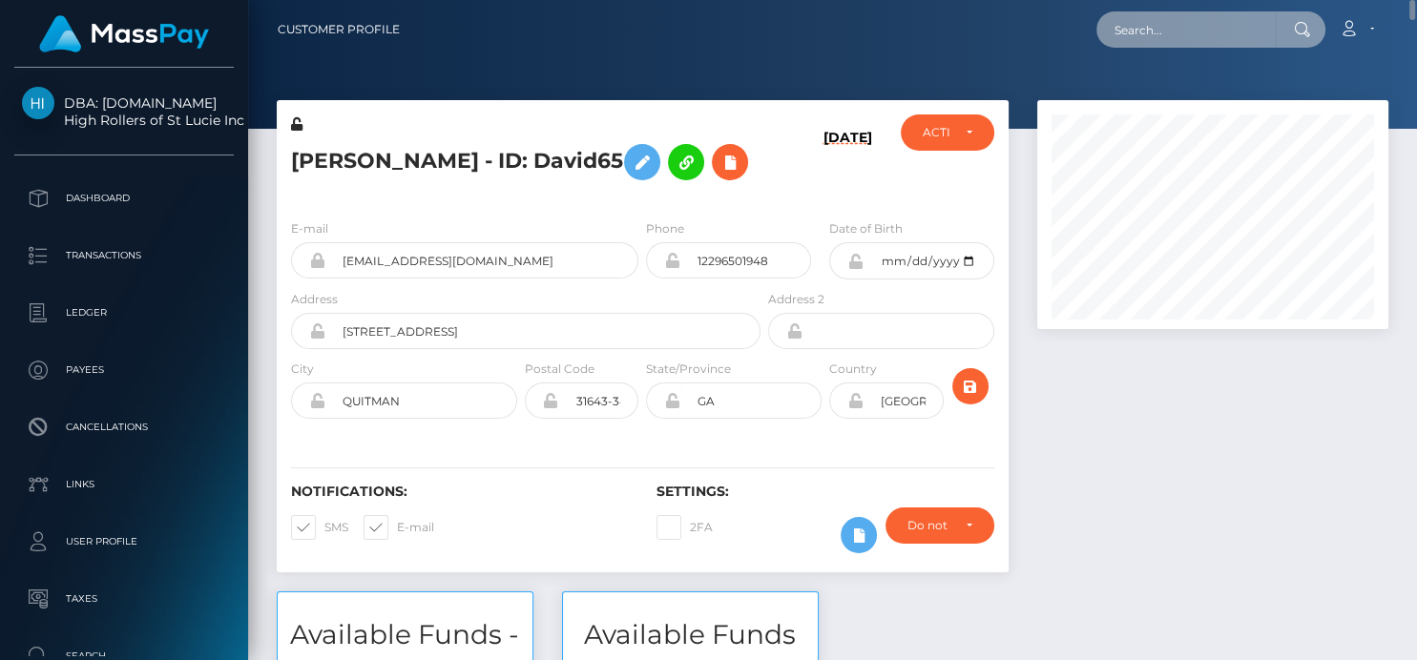
click at [1146, 27] on input "text" at bounding box center [1185, 29] width 179 height 36
paste input "mercyadekunle86@gmail.com"
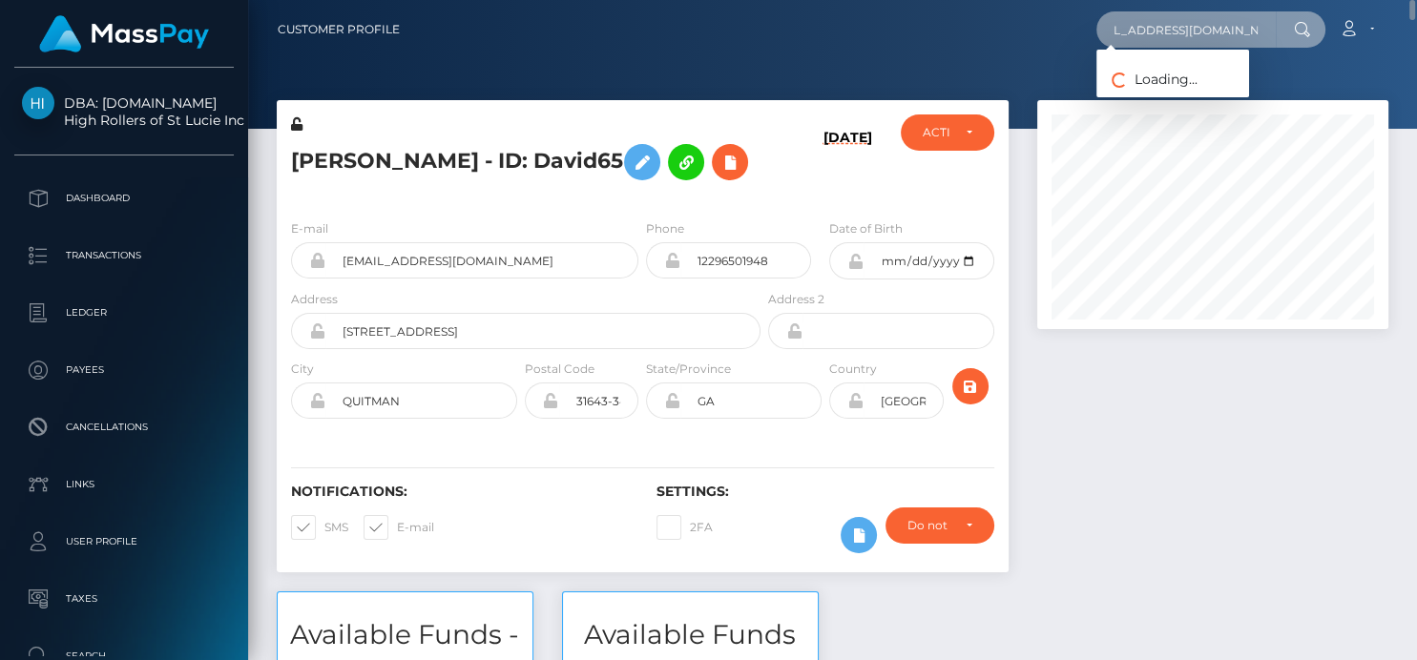
type input "mercyadekunle86@gmail.com"
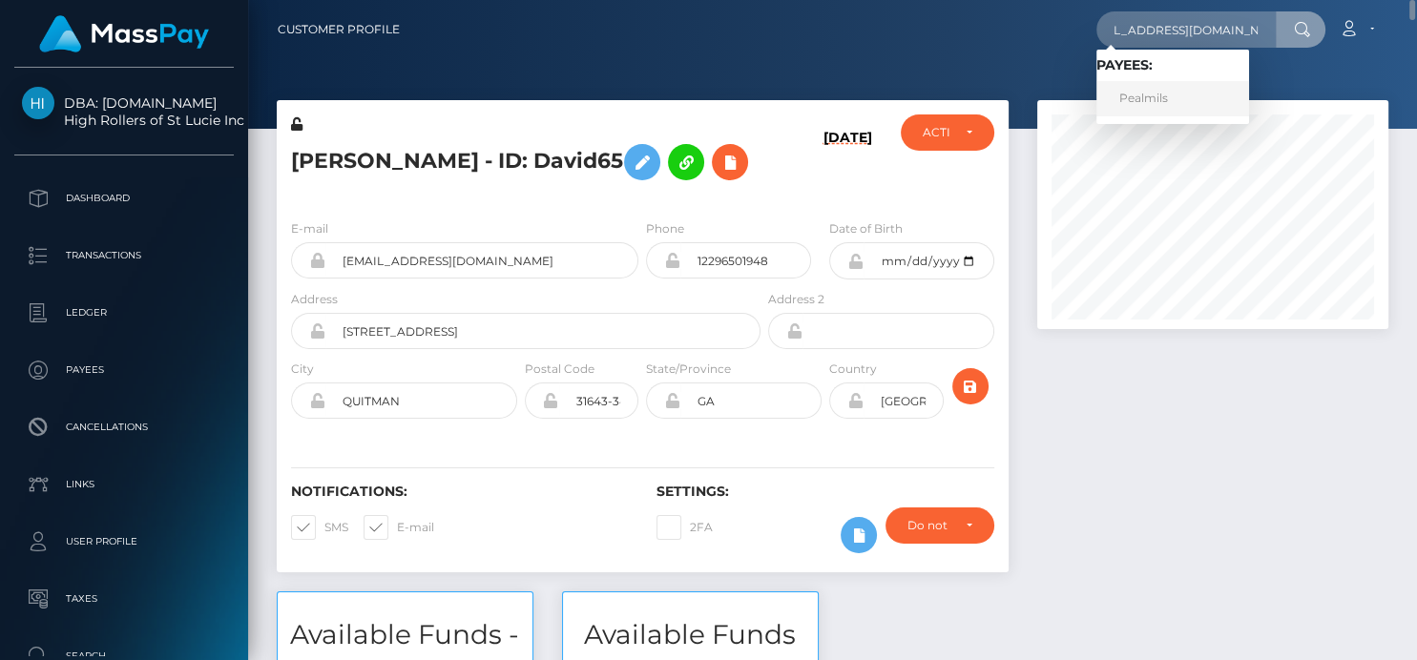
click at [1152, 96] on link "Pealmils" at bounding box center [1172, 98] width 153 height 35
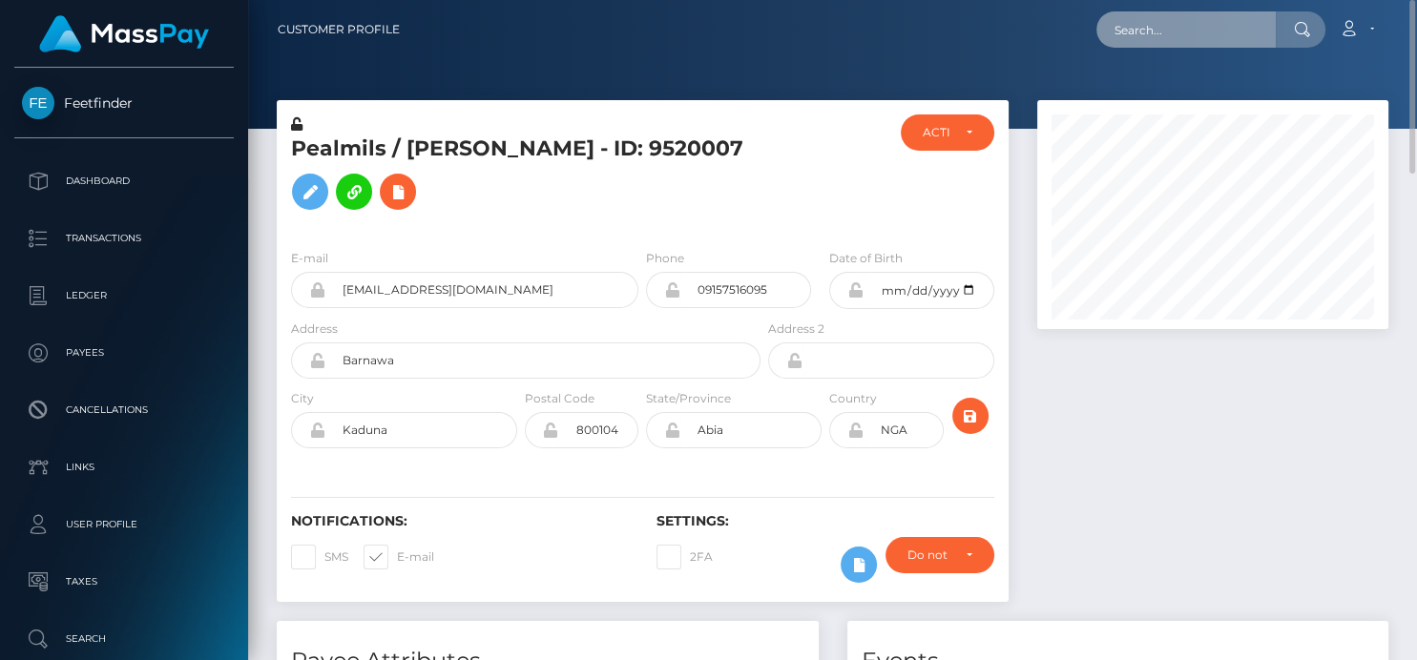
click at [1136, 24] on input "text" at bounding box center [1185, 29] width 179 height 36
paste input "mistresssalem69@gmail.com"
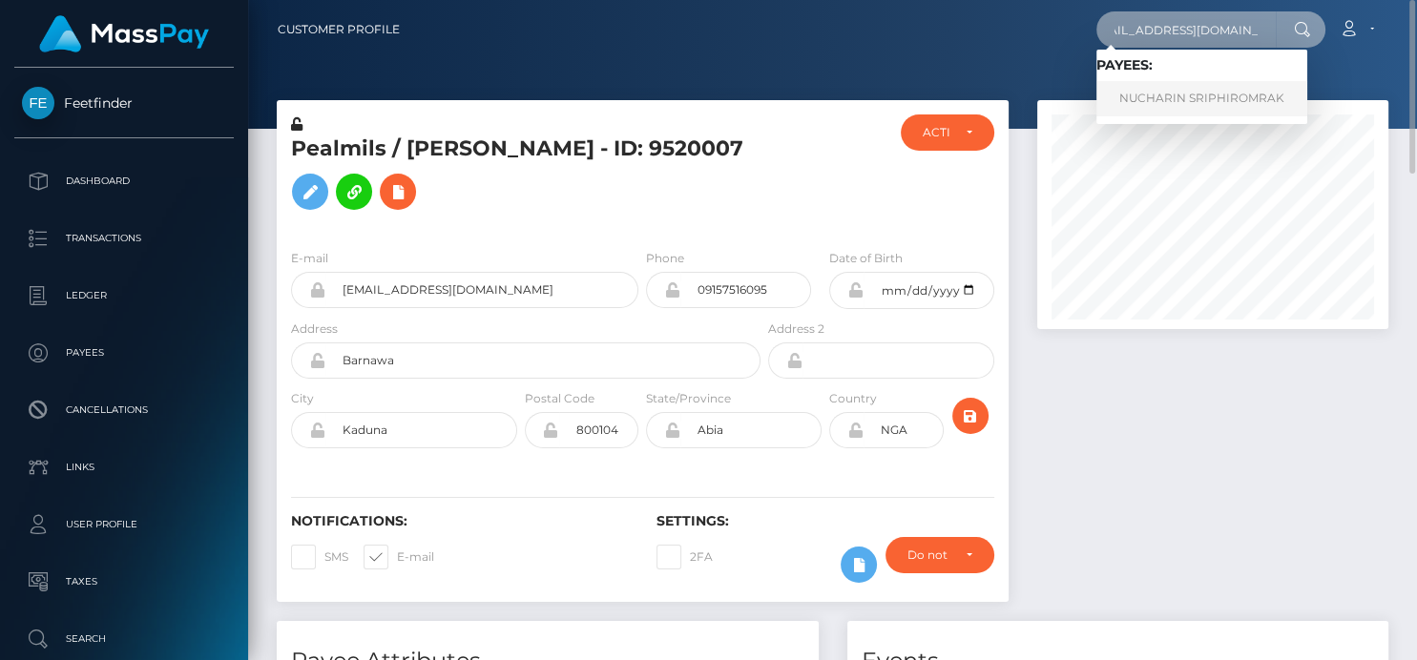
type input "mistresssalem69@gmail.com"
click at [1163, 101] on link "NUCHARIN SRIPHIROMRAK" at bounding box center [1201, 98] width 211 height 35
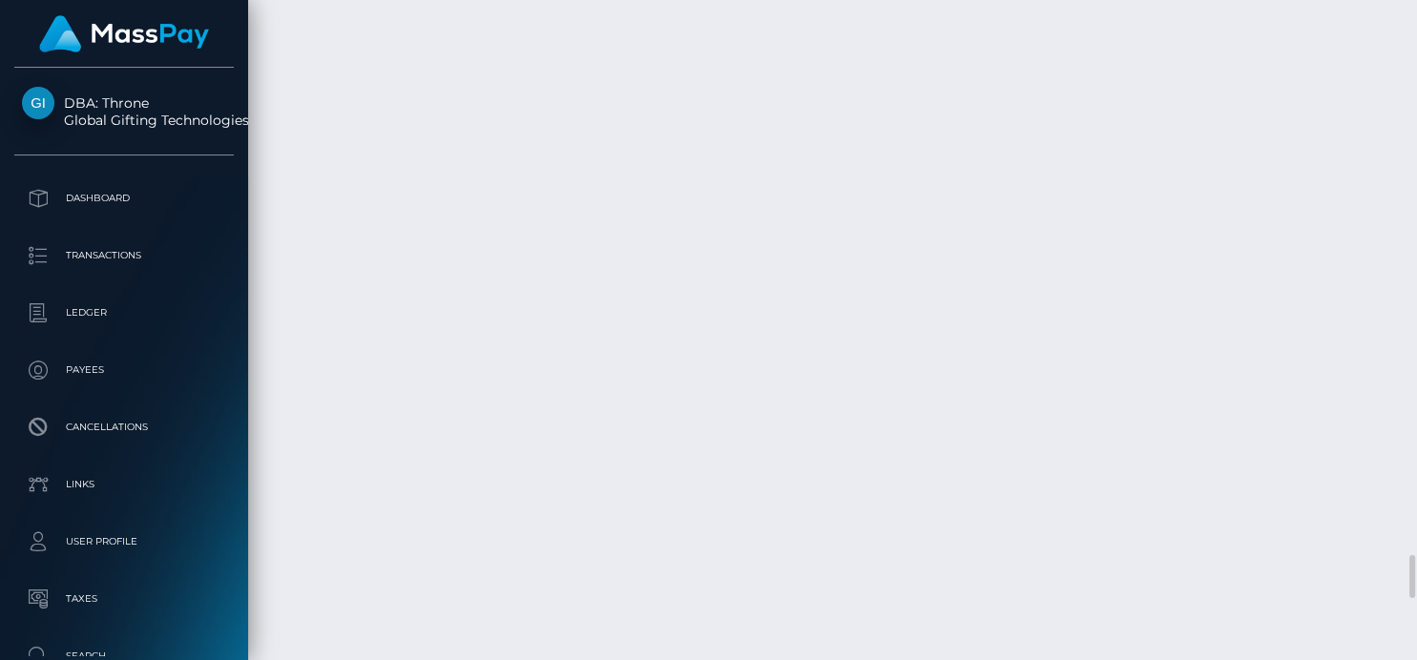
scroll to position [229, 351]
drag, startPoint x: 551, startPoint y: 420, endPoint x: 484, endPoint y: 420, distance: 67.7
copy td "DeeMoney"
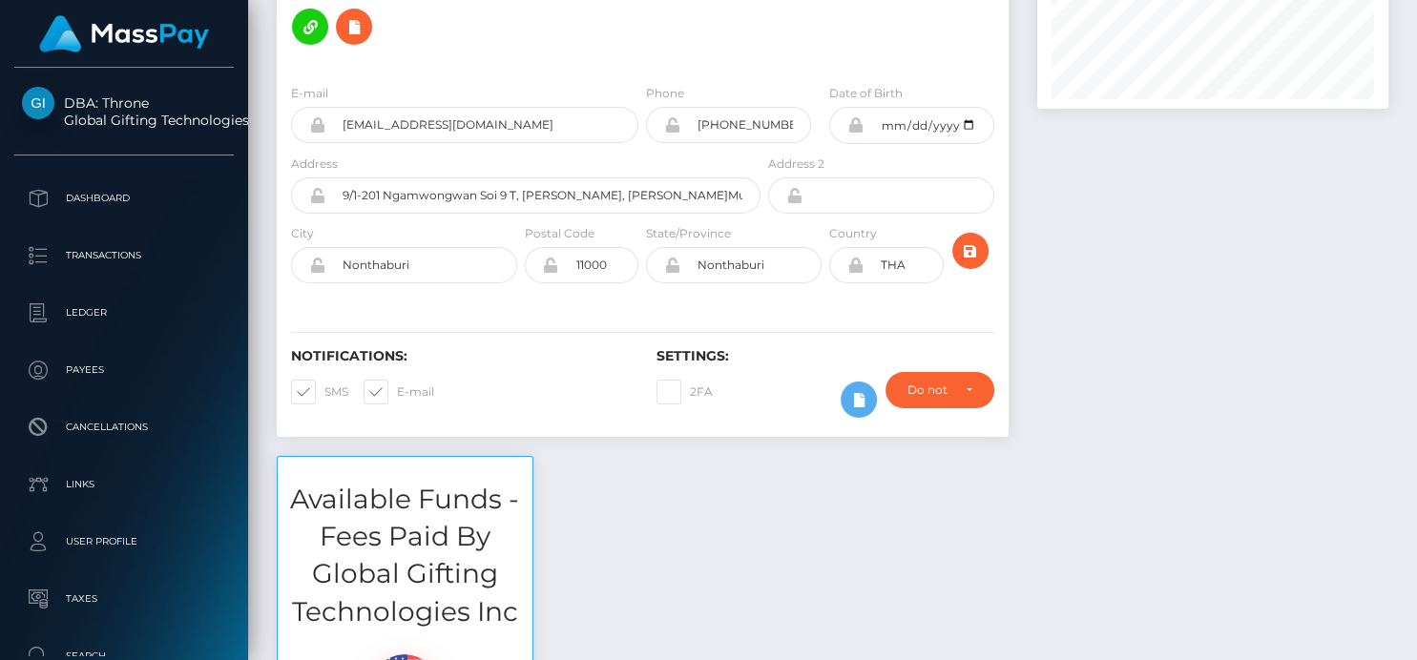
scroll to position [0, 0]
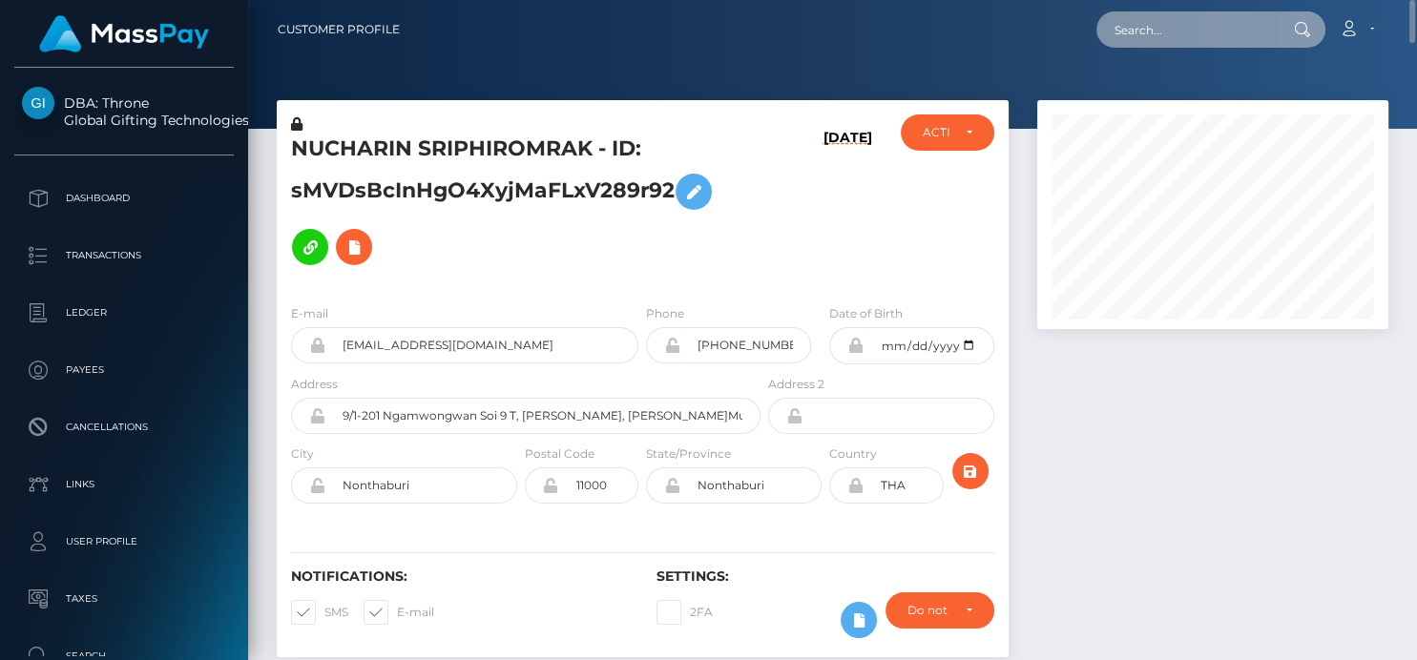
click at [1142, 11] on input "text" at bounding box center [1185, 29] width 179 height 36
paste input "[EMAIL_ADDRESS][DOMAIN_NAME]"
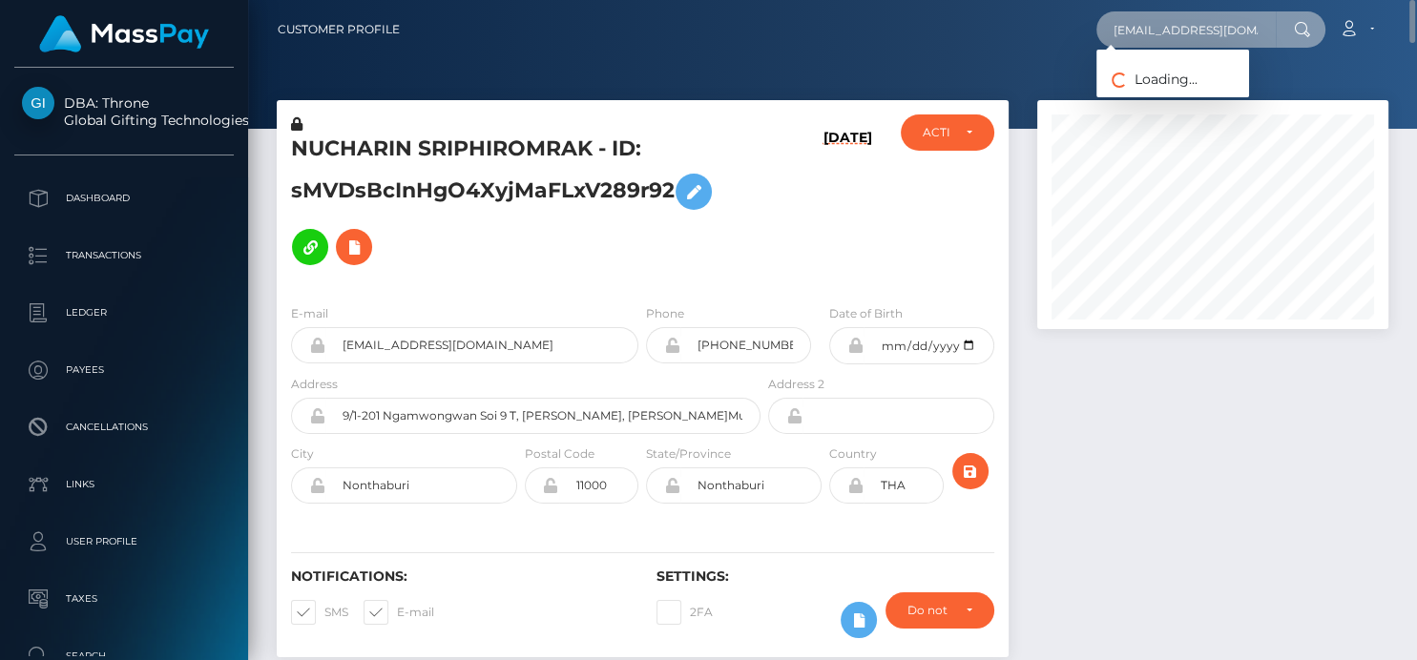
type input "[EMAIL_ADDRESS][DOMAIN_NAME]"
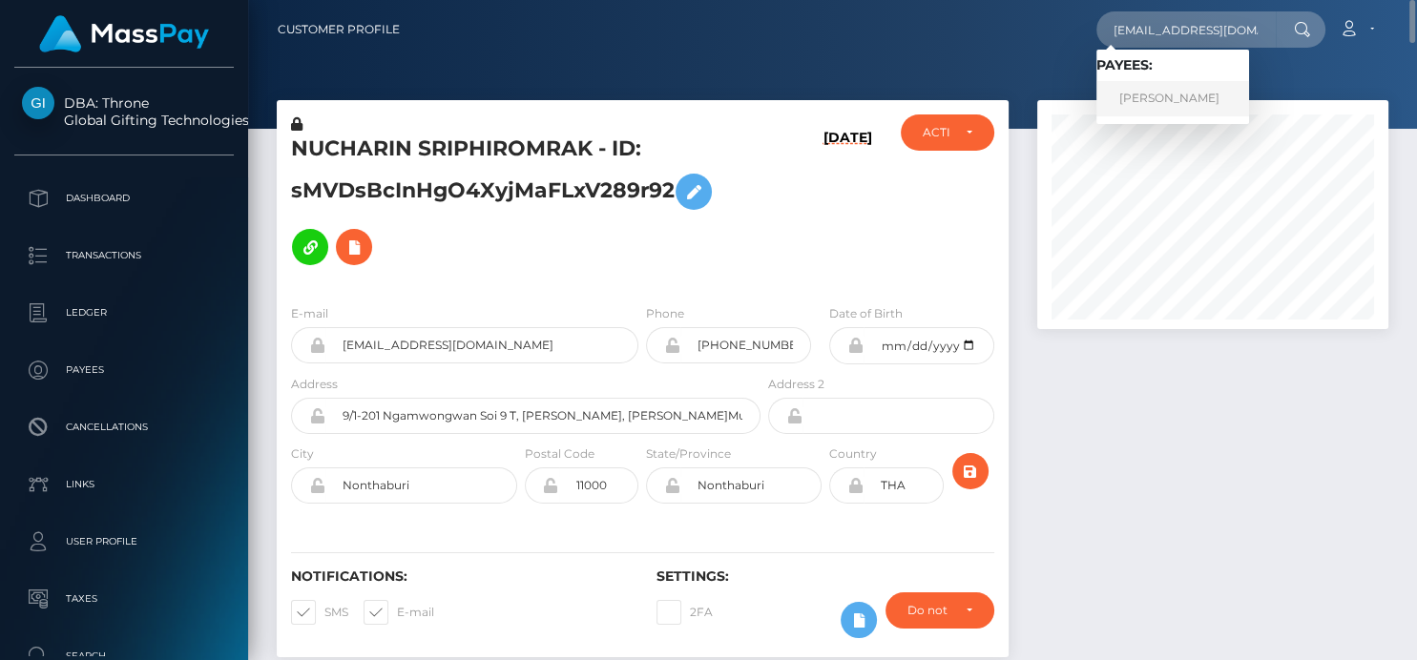
click at [1133, 108] on link "[PERSON_NAME]" at bounding box center [1172, 98] width 153 height 35
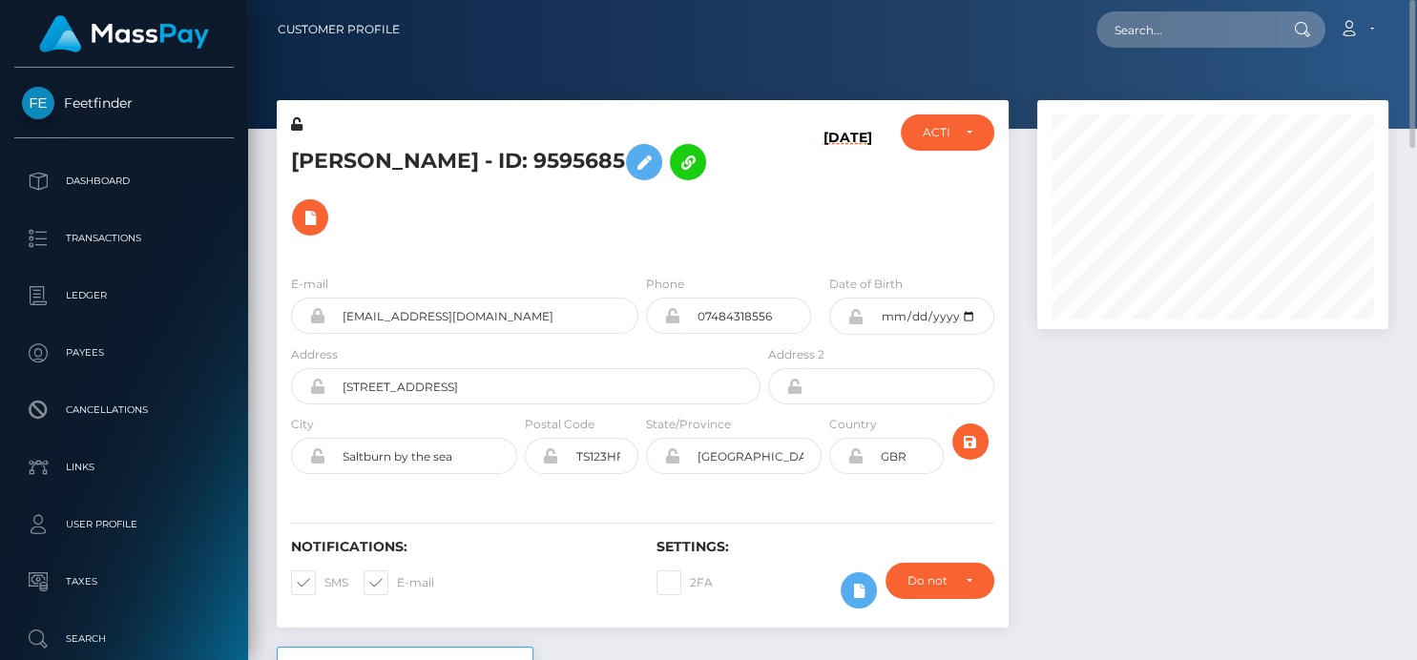
click at [1128, 46] on nav "Customer Profile Loading... Loading... Account" at bounding box center [832, 29] width 1169 height 59
click at [1115, 30] on input "text" at bounding box center [1185, 29] width 179 height 36
paste input "[EMAIL_ADDRESS][DOMAIN_NAME]"
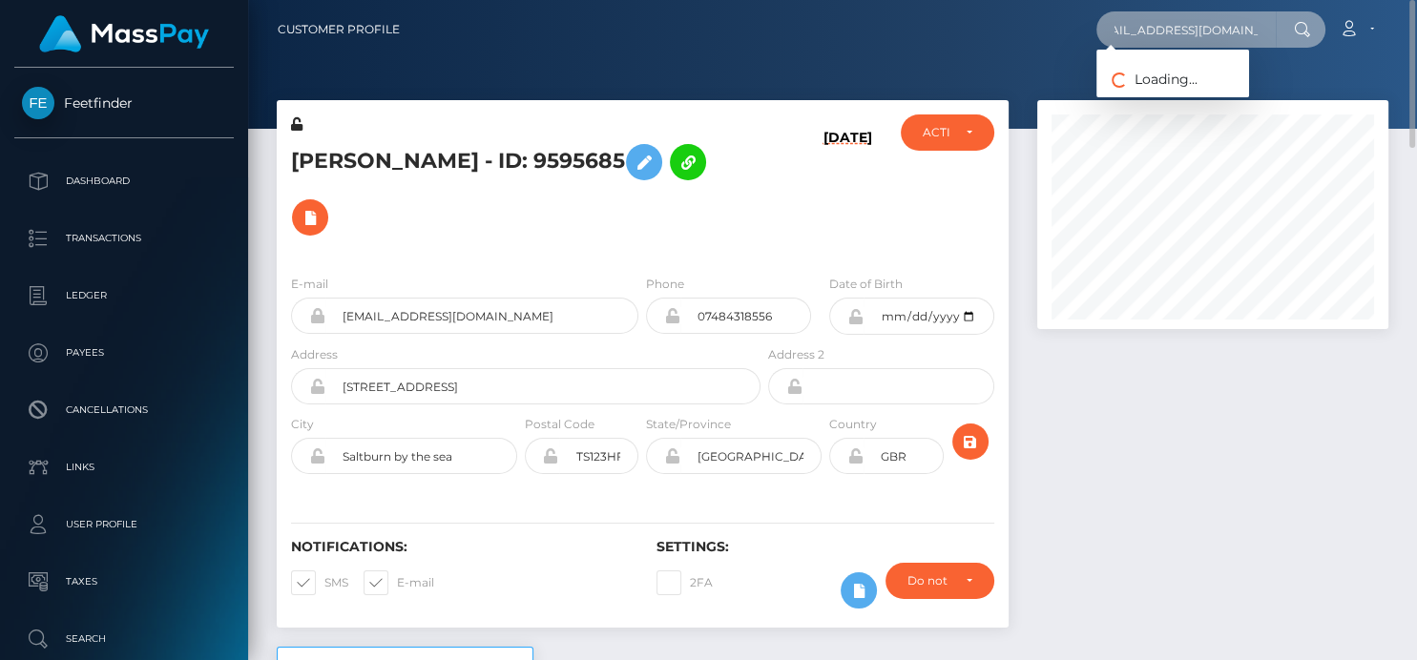
type input "[EMAIL_ADDRESS][DOMAIN_NAME]"
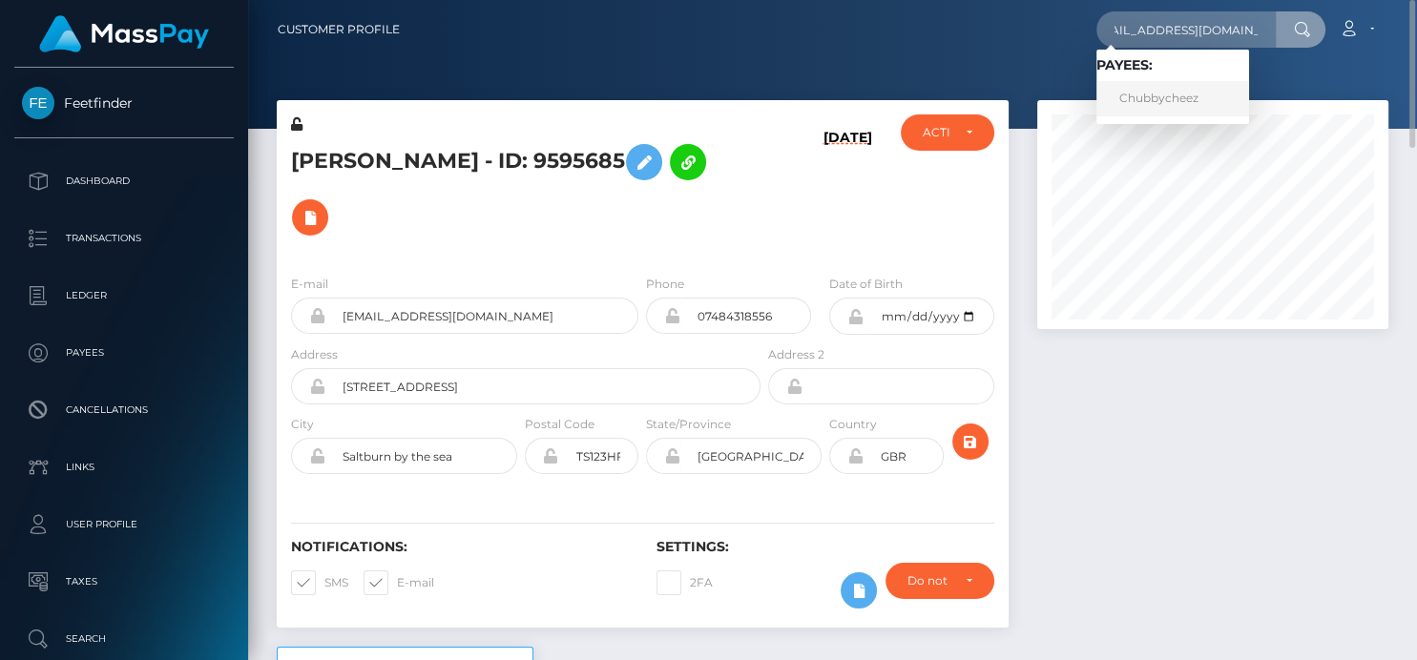
click at [1155, 97] on link "Chubbycheez" at bounding box center [1172, 98] width 153 height 35
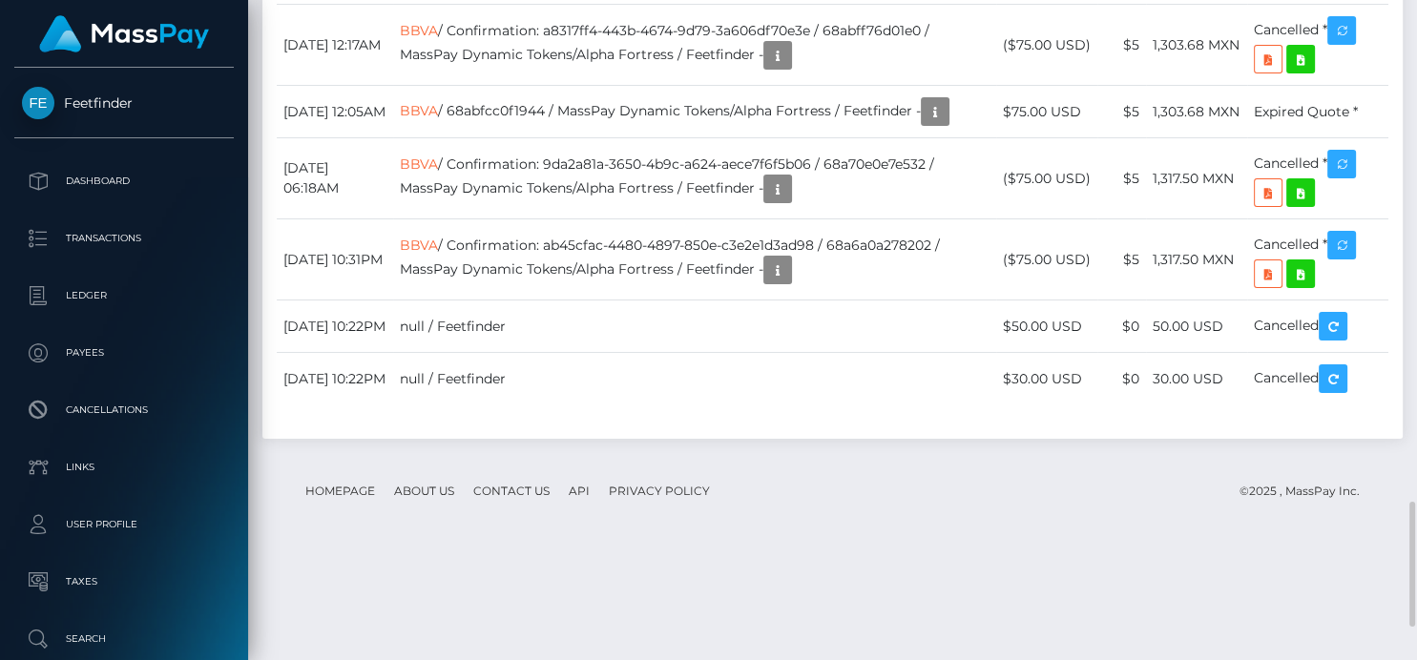
scroll to position [2229, 0]
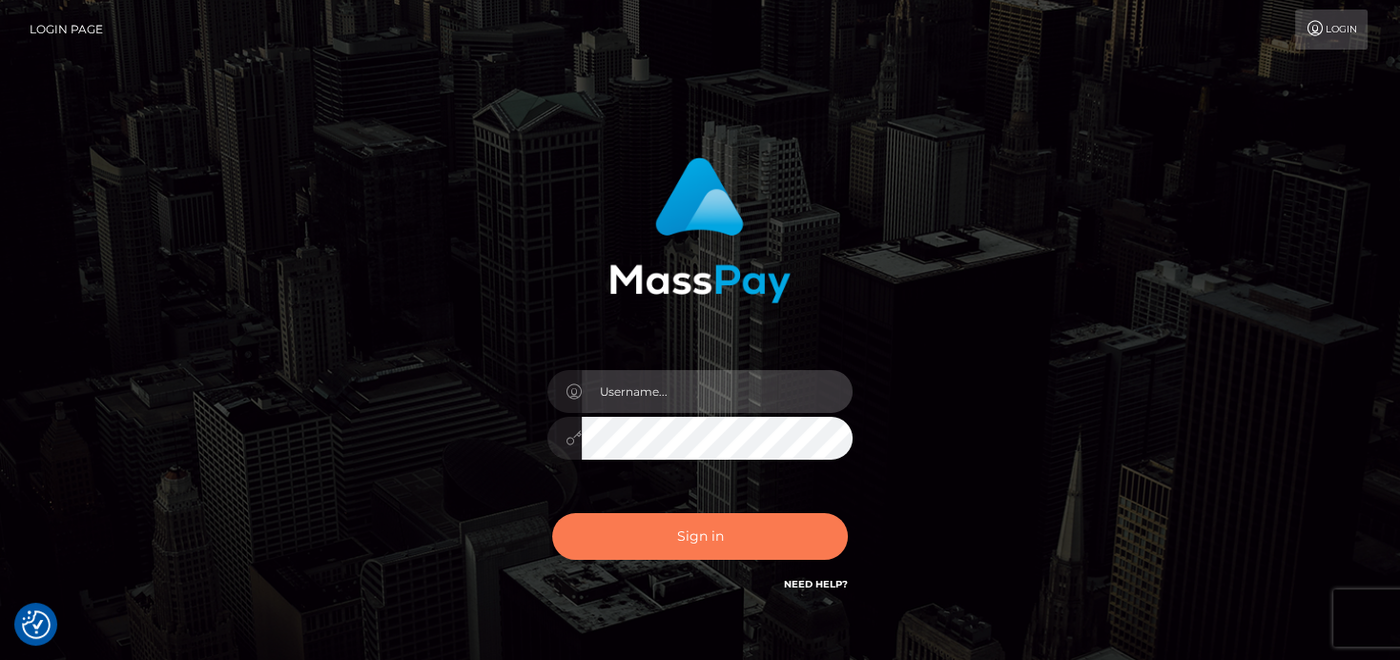
type input "[PERSON_NAME]"
click at [683, 532] on button "Sign in" at bounding box center [700, 536] width 296 height 47
type input "[PERSON_NAME]"
click at [701, 517] on button "Sign in" at bounding box center [700, 536] width 296 height 47
type input "[PERSON_NAME]"
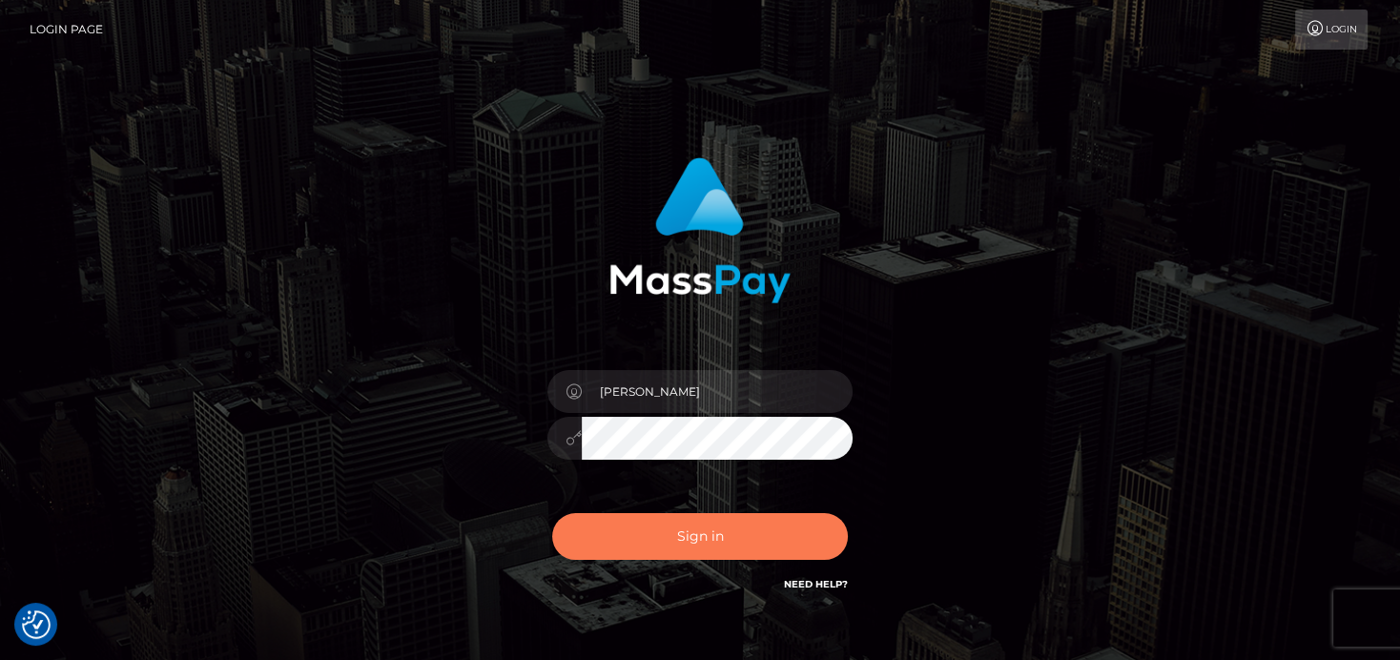
click at [682, 528] on button "Sign in" at bounding box center [700, 536] width 296 height 47
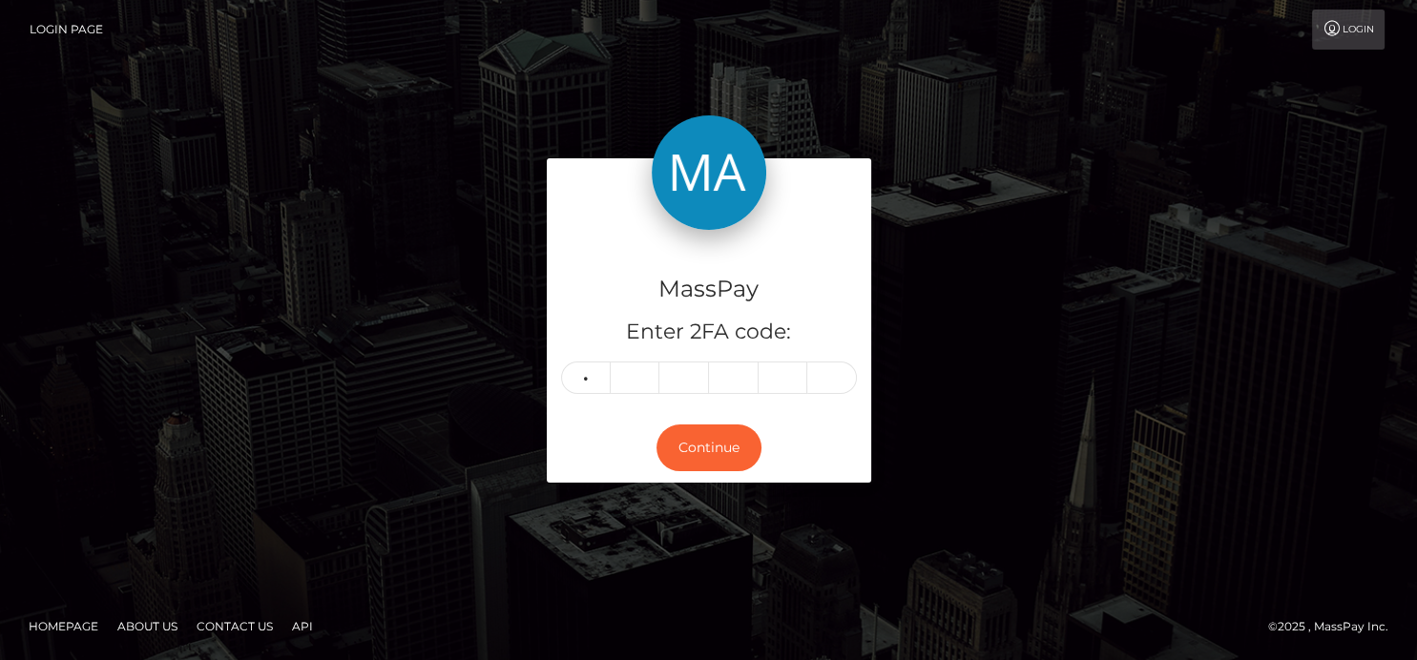
type input "8"
type input "9"
type input "8"
type input "9"
type input "7"
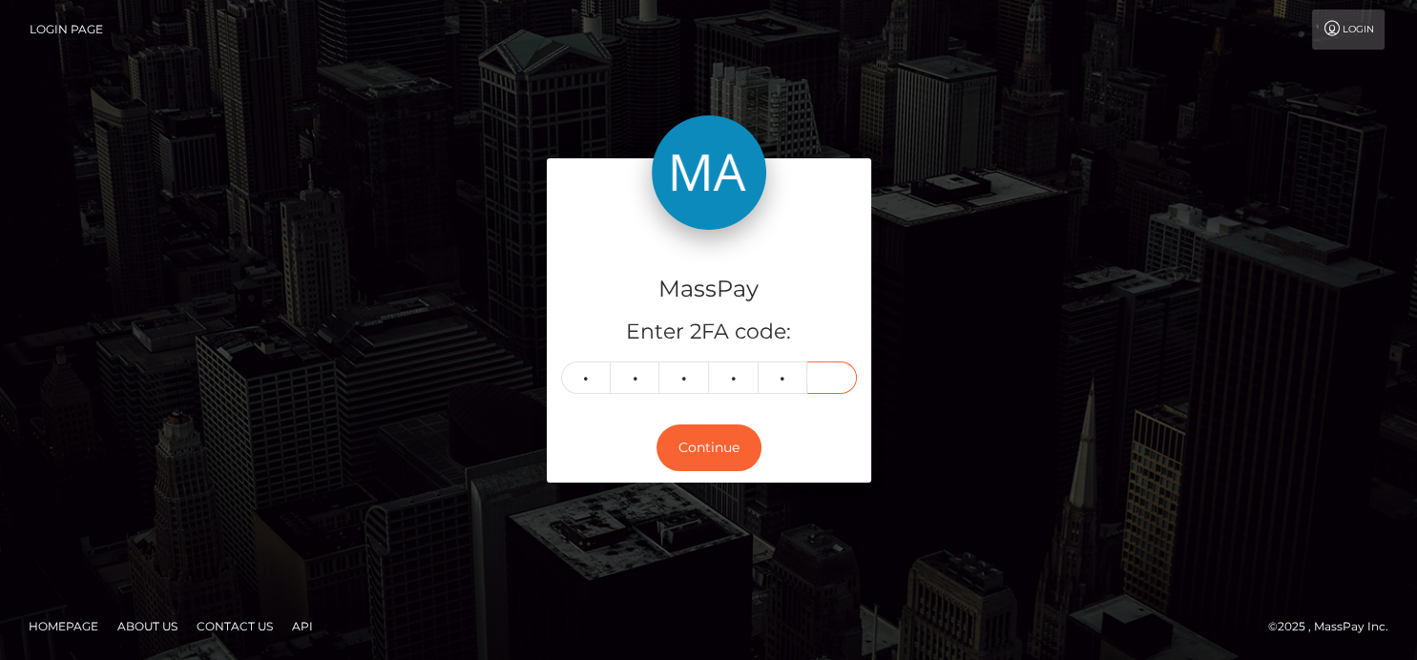
type input "1"
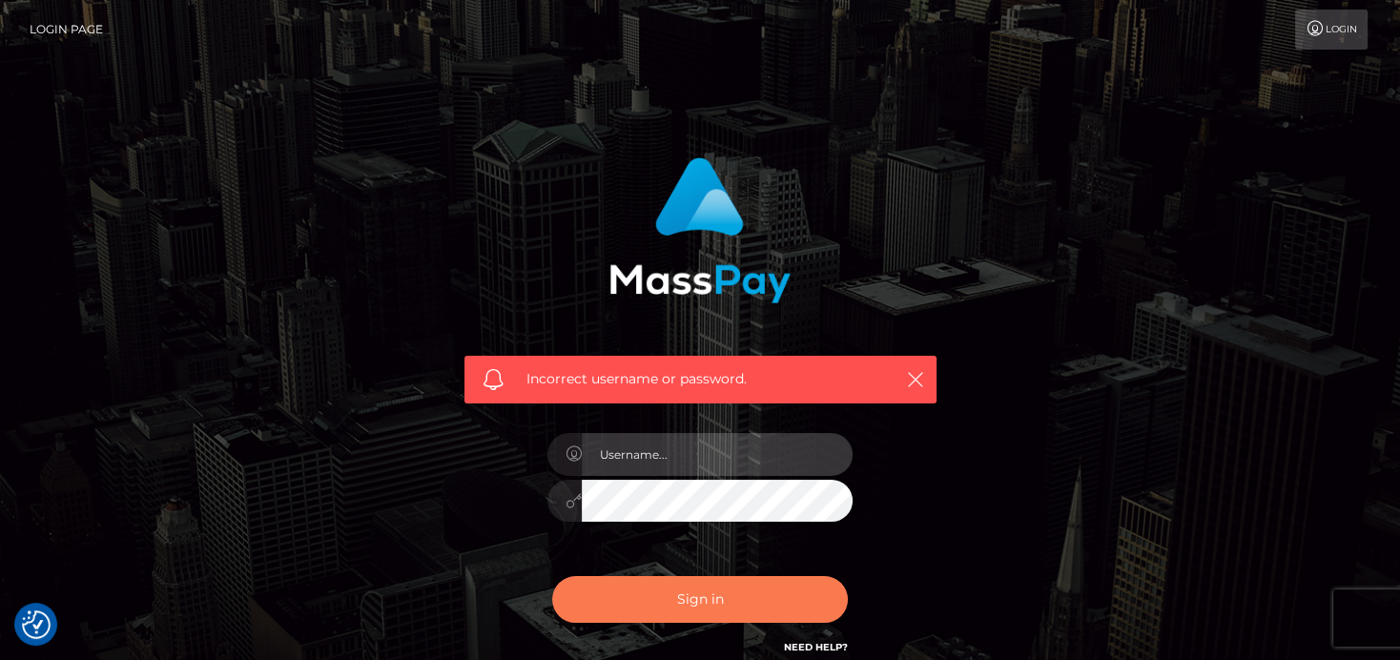
type input "[PERSON_NAME]"
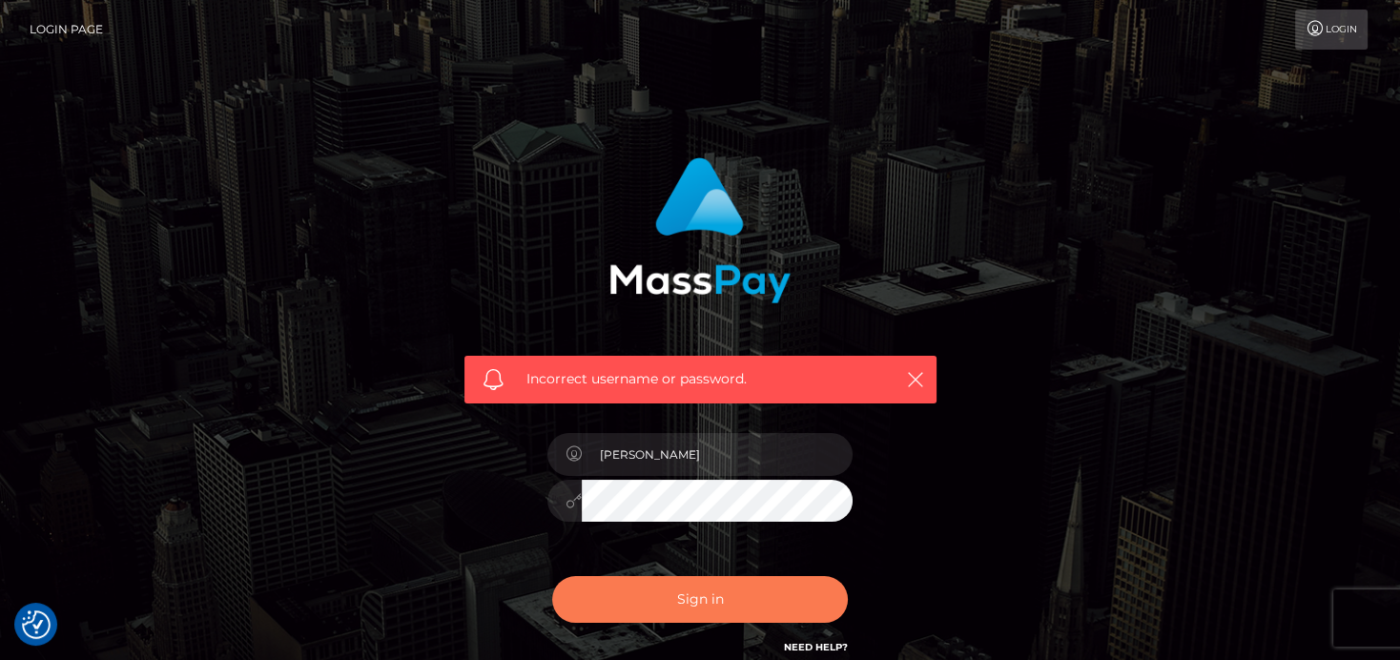
click at [668, 594] on button "Sign in" at bounding box center [700, 599] width 296 height 47
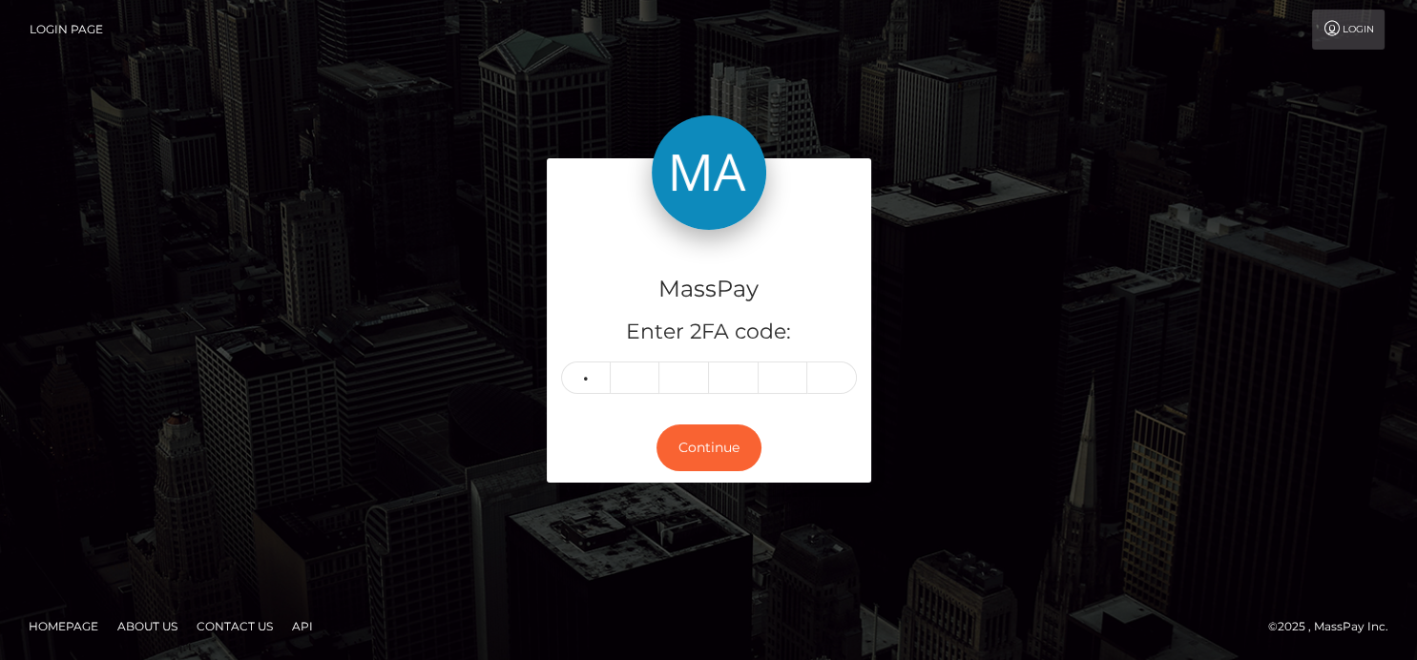
type input "7"
type input "1"
type input "5"
type input "9"
type input "0"
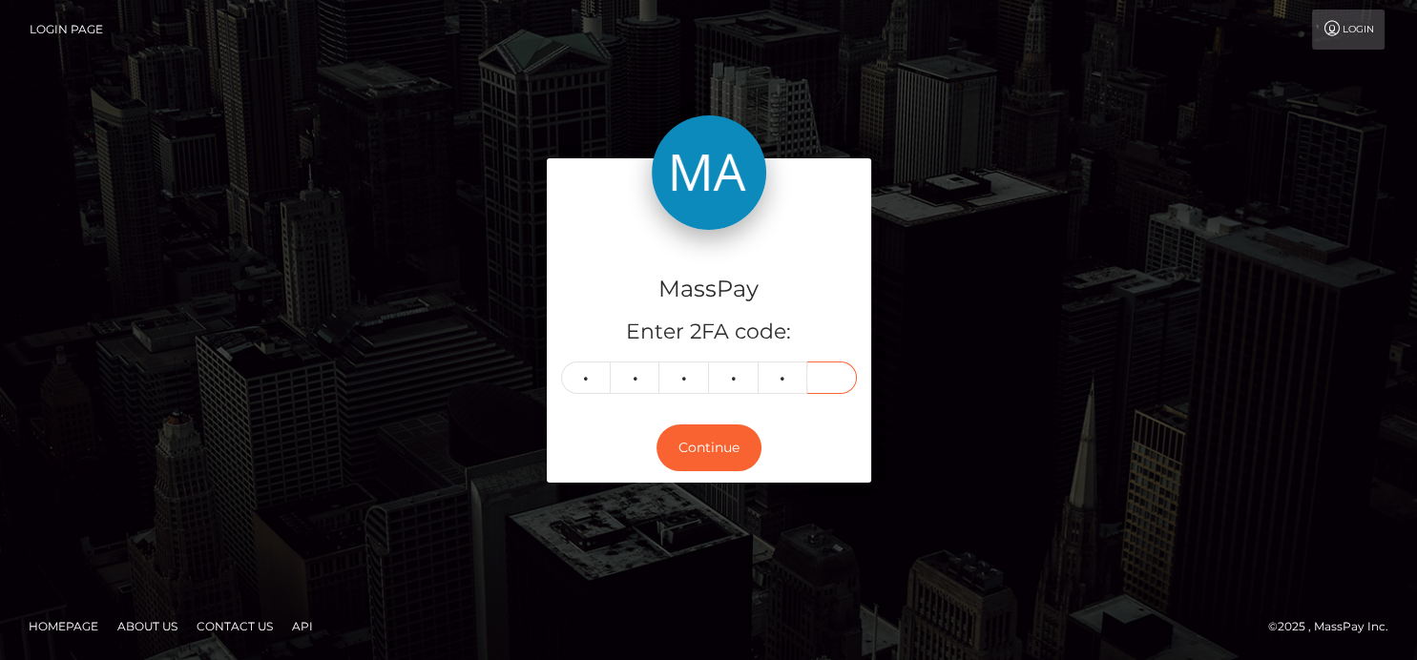
type input "6"
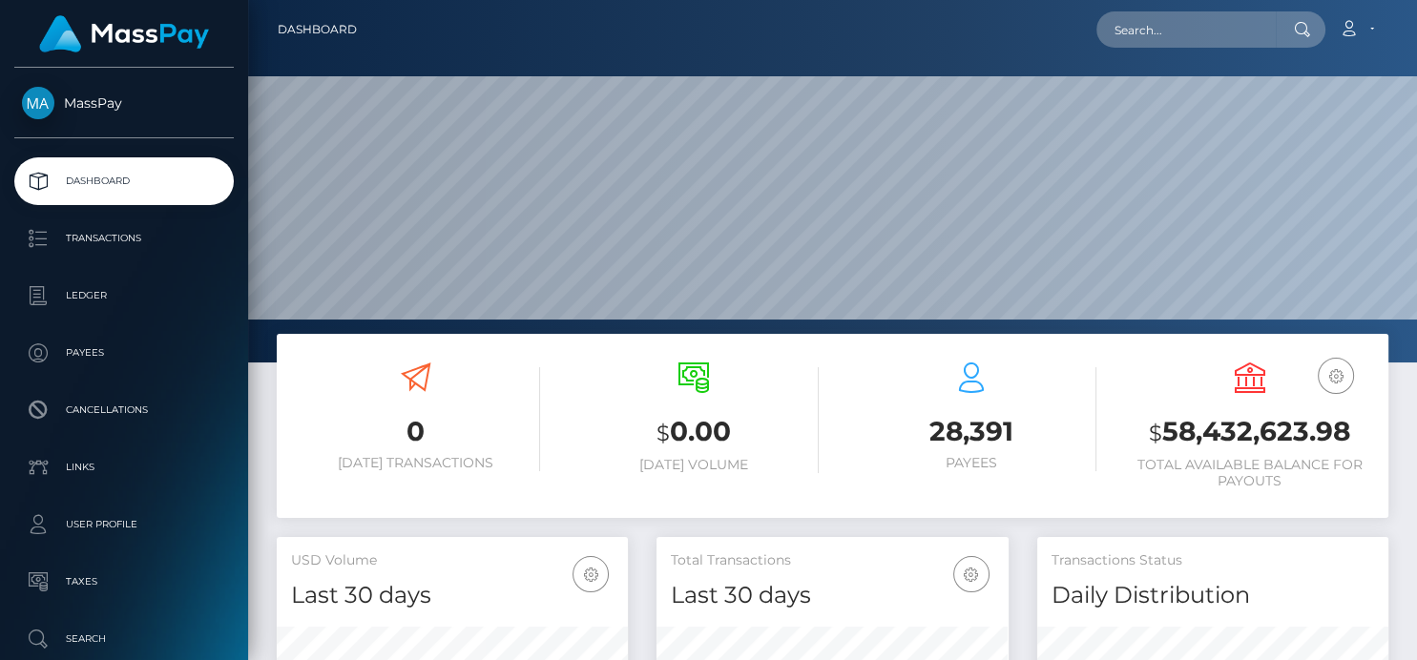
scroll to position [338, 351]
click at [1128, 35] on input "text" at bounding box center [1185, 29] width 179 height 36
paste input "[EMAIL_ADDRESS][DOMAIN_NAME]"
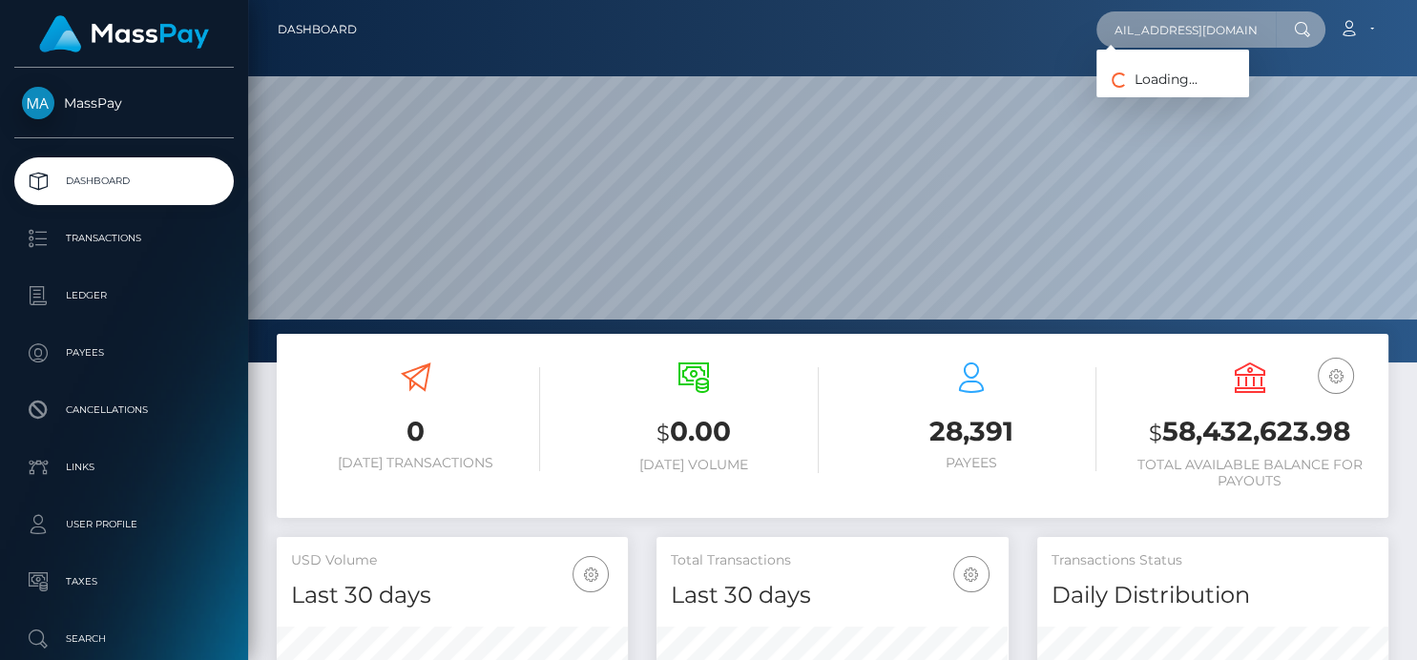
type input "[EMAIL_ADDRESS][DOMAIN_NAME]"
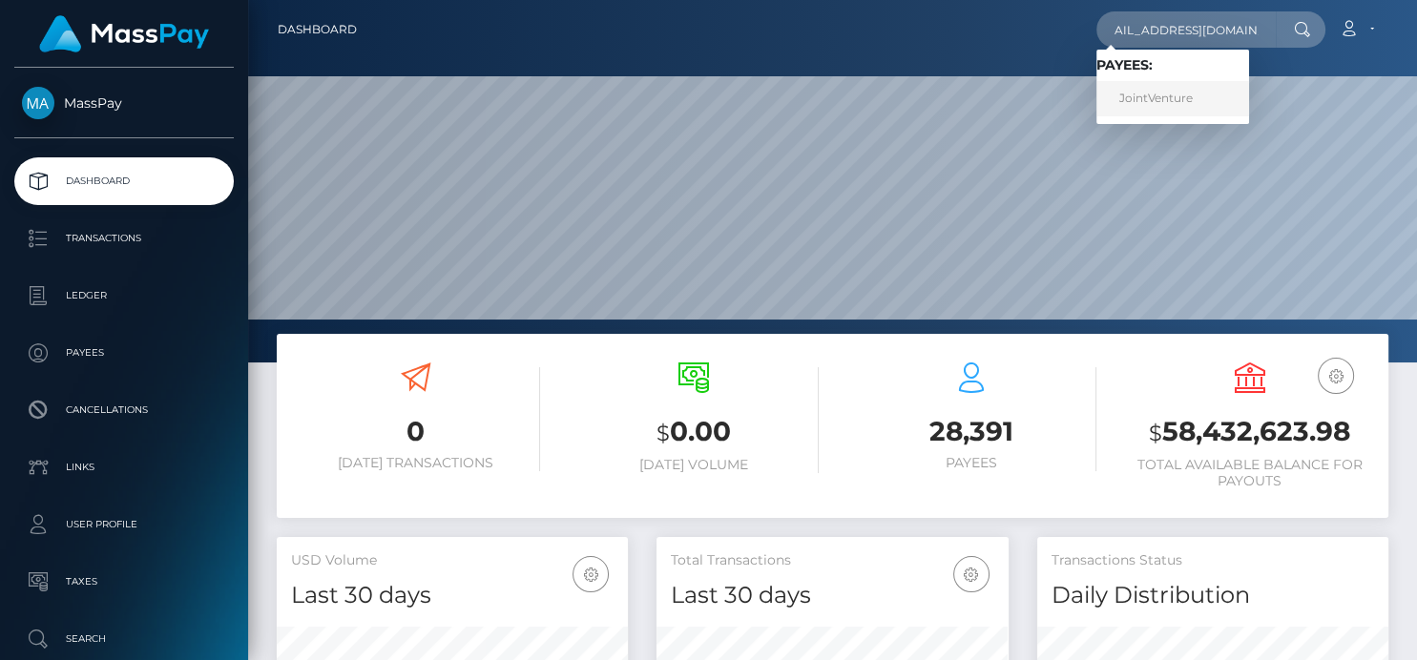
scroll to position [0, 0]
click at [1164, 93] on link "JointVenture" at bounding box center [1172, 98] width 153 height 35
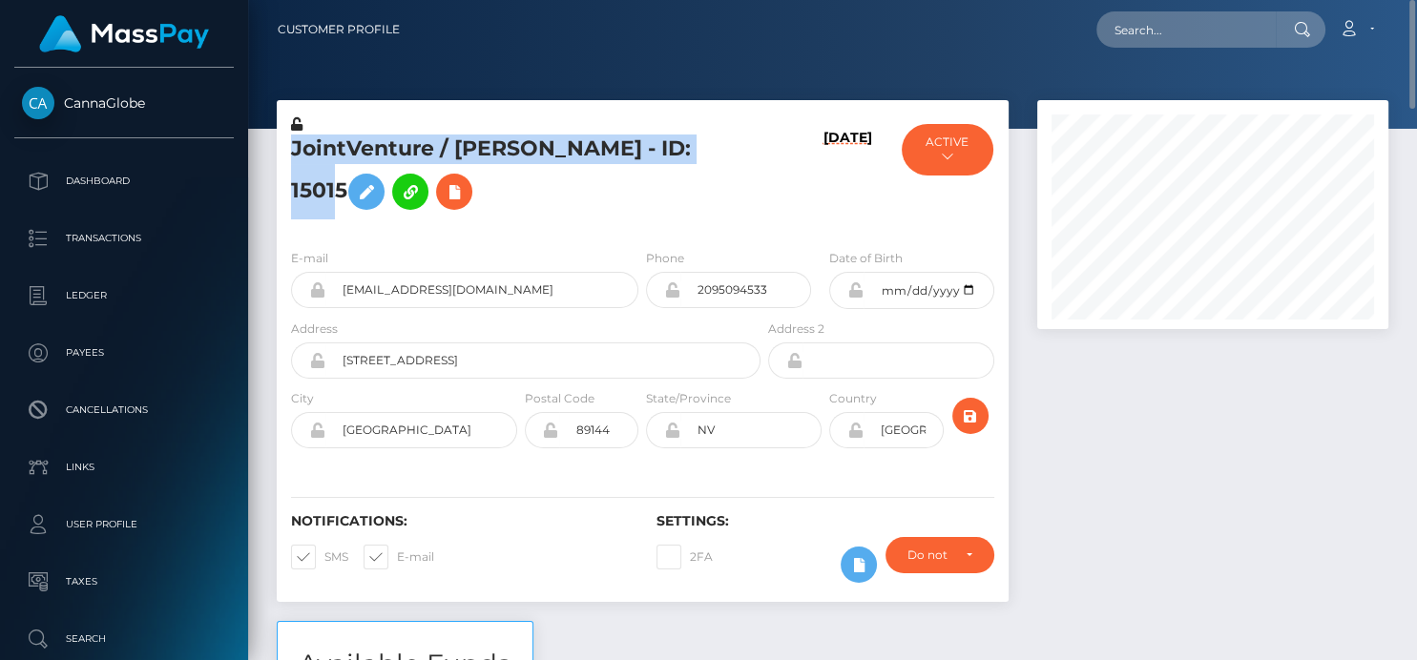
drag, startPoint x: 285, startPoint y: 161, endPoint x: 699, endPoint y: 149, distance: 414.2
click at [699, 149] on div "JointVenture / [PERSON_NAME] - ID: 15015" at bounding box center [520, 173] width 487 height 119
copy h5 "JointVenture / [PERSON_NAME] - ID: 15015"
